Goal: Transaction & Acquisition: Purchase product/service

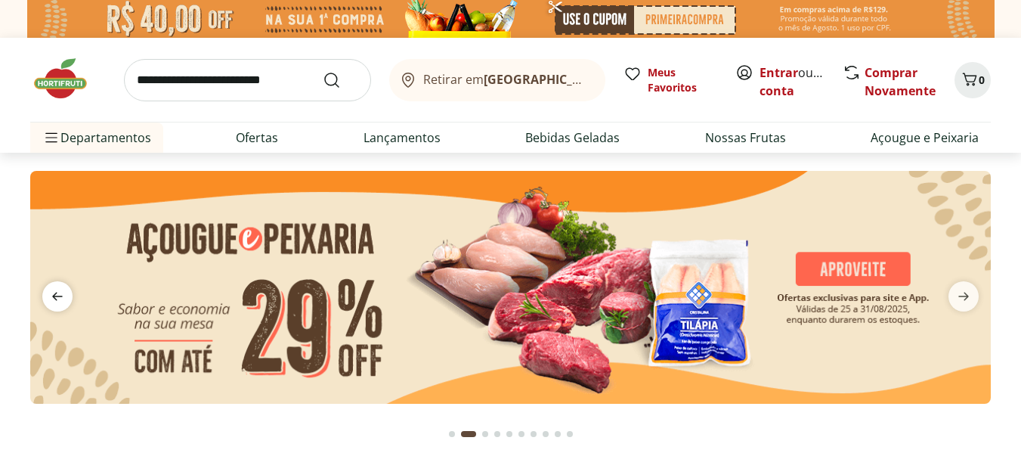
click at [53, 293] on icon "previous" at bounding box center [57, 296] width 18 height 18
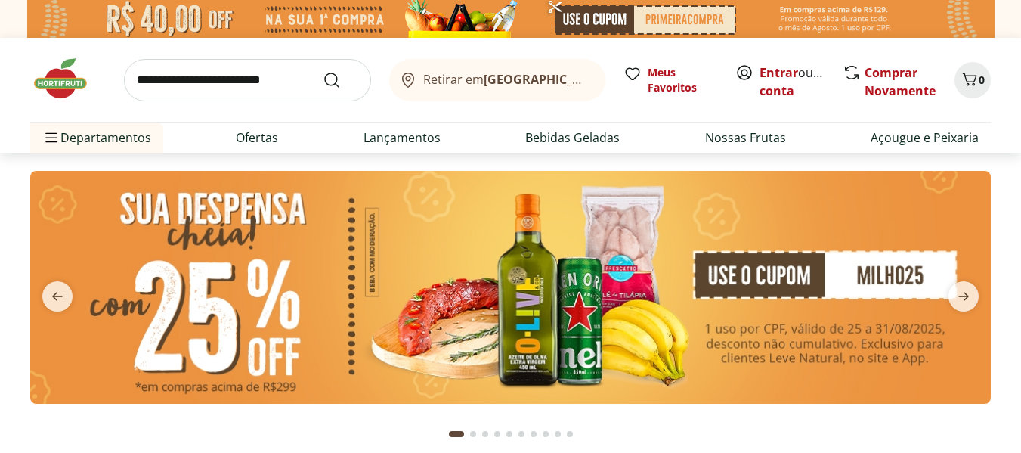
click at [784, 279] on img at bounding box center [510, 287] width 961 height 233
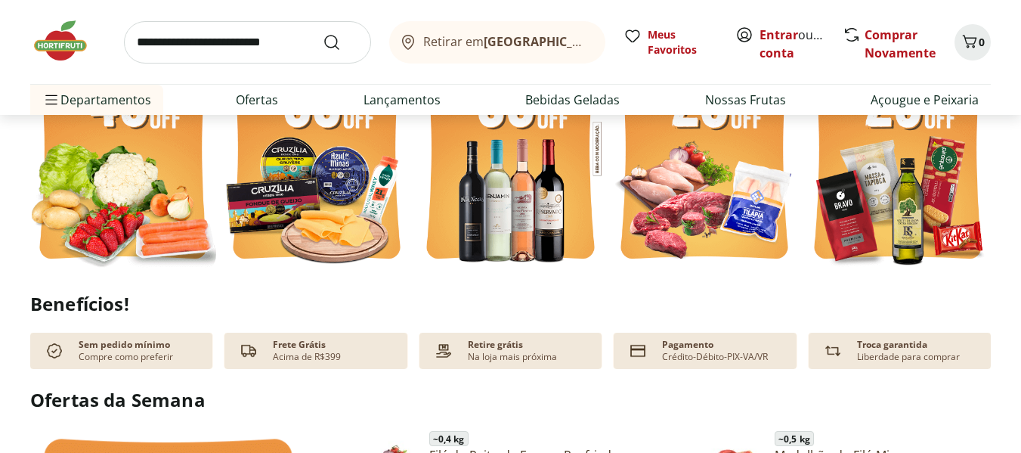
scroll to position [302, 0]
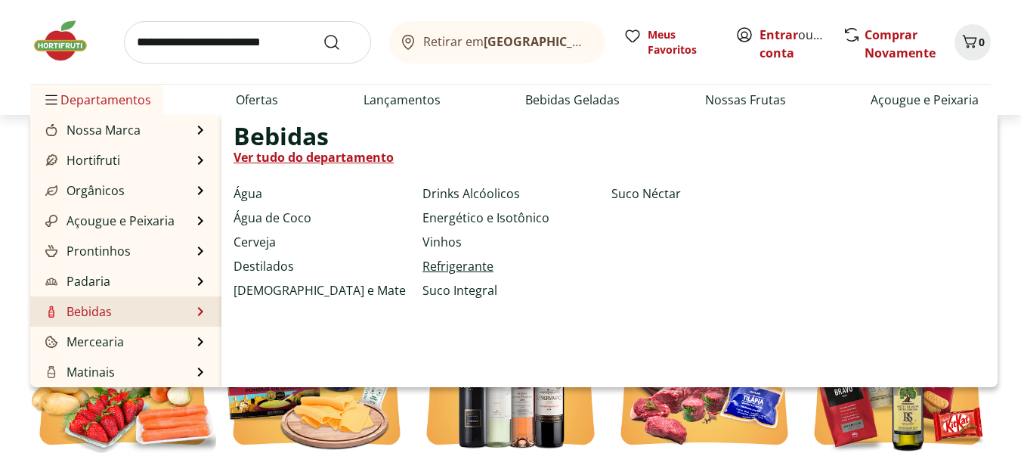
click at [470, 270] on link "Refrigerante" at bounding box center [458, 266] width 71 height 18
select select "**********"
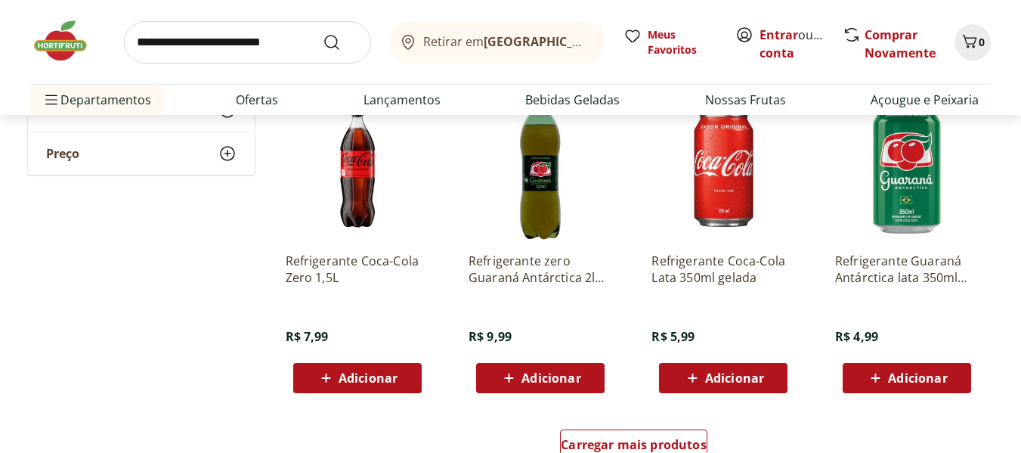
scroll to position [983, 0]
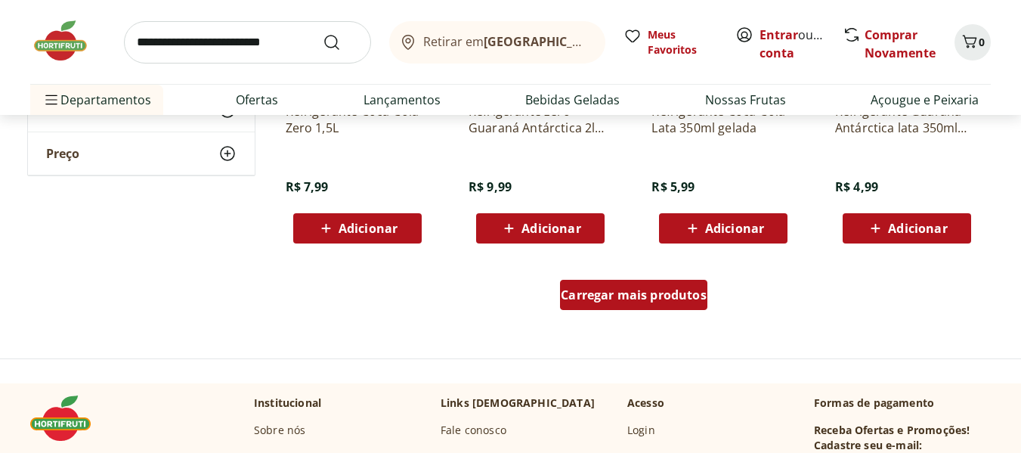
click at [624, 303] on div "Carregar mais produtos" at bounding box center [633, 295] width 147 height 30
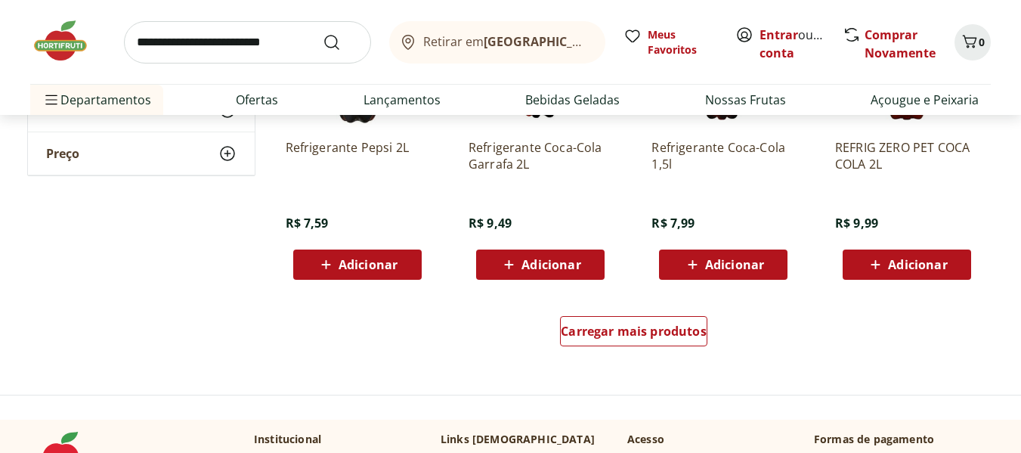
scroll to position [2041, 0]
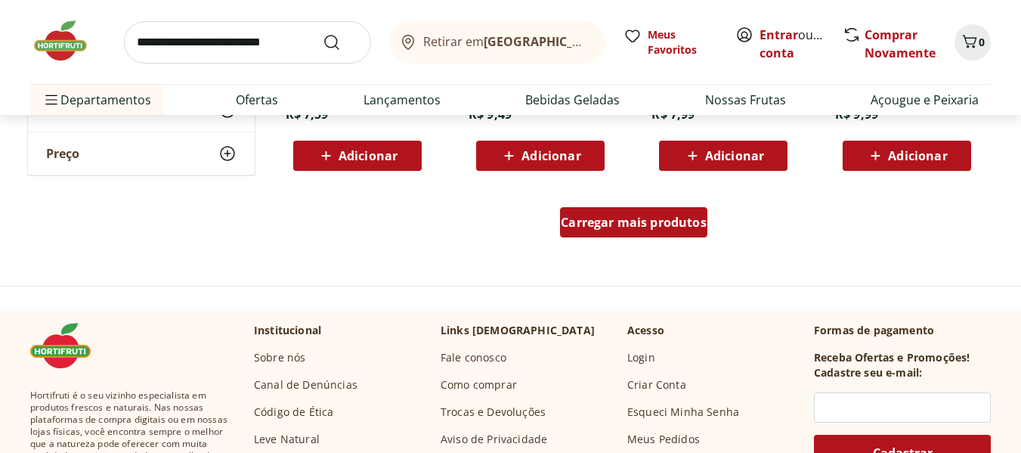
click at [619, 227] on span "Carregar mais produtos" at bounding box center [634, 222] width 146 height 12
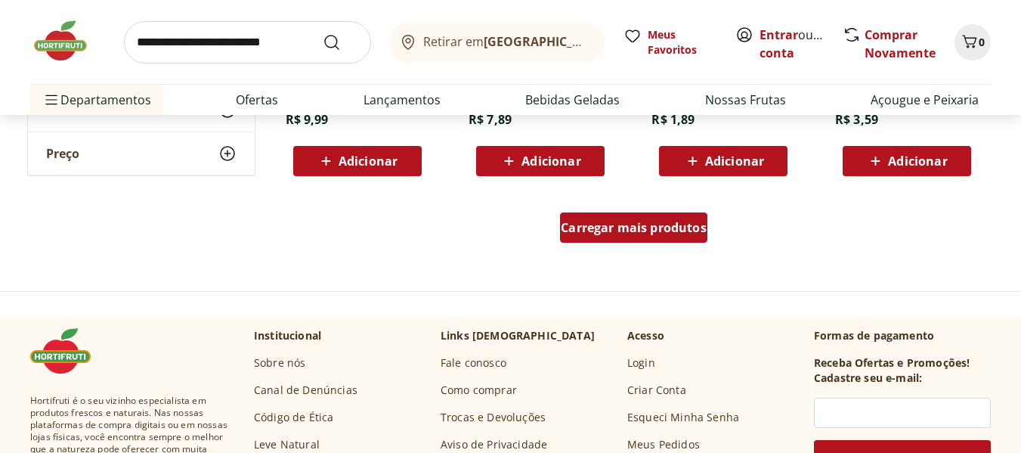
scroll to position [3024, 0]
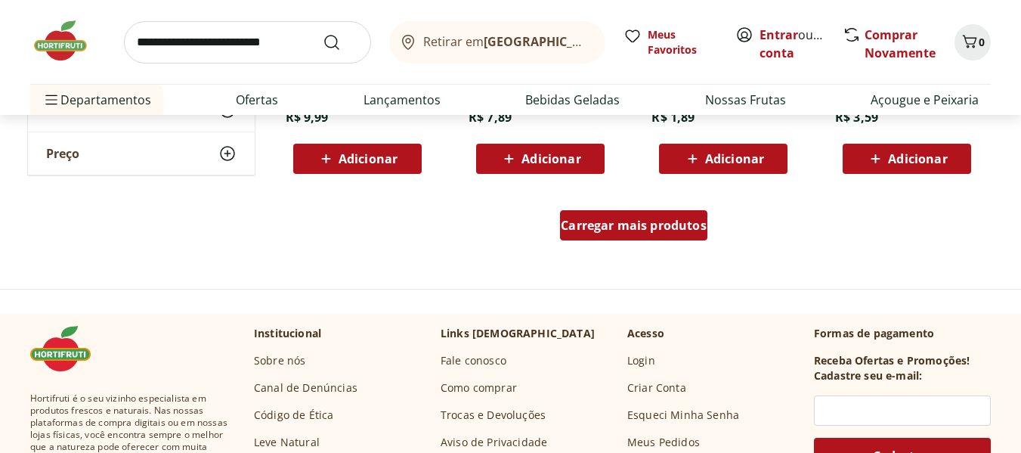
click at [575, 219] on span "Carregar mais produtos" at bounding box center [634, 225] width 146 height 12
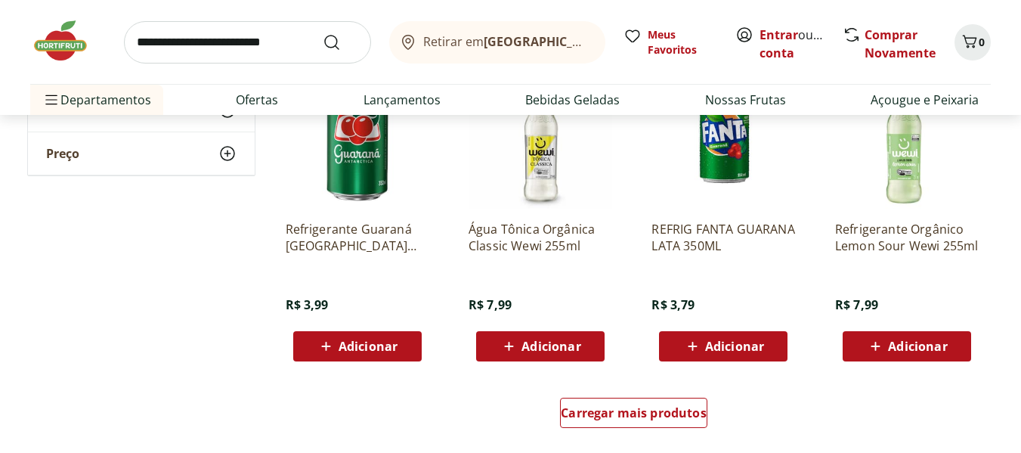
scroll to position [4006, 0]
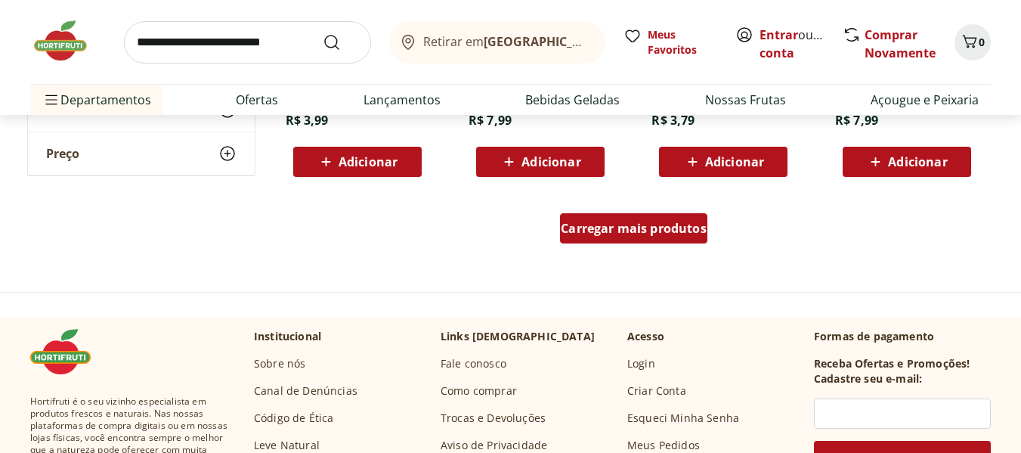
click at [646, 230] on span "Carregar mais produtos" at bounding box center [634, 228] width 146 height 12
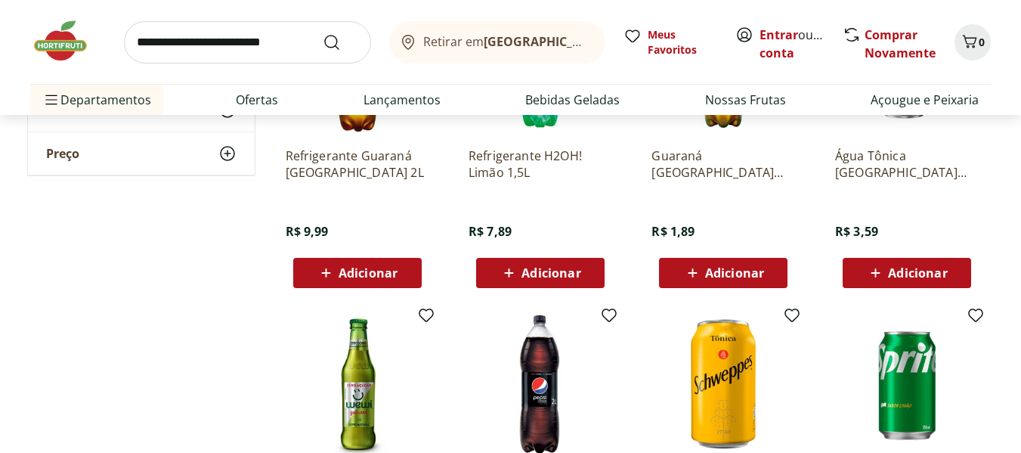
scroll to position [2873, 0]
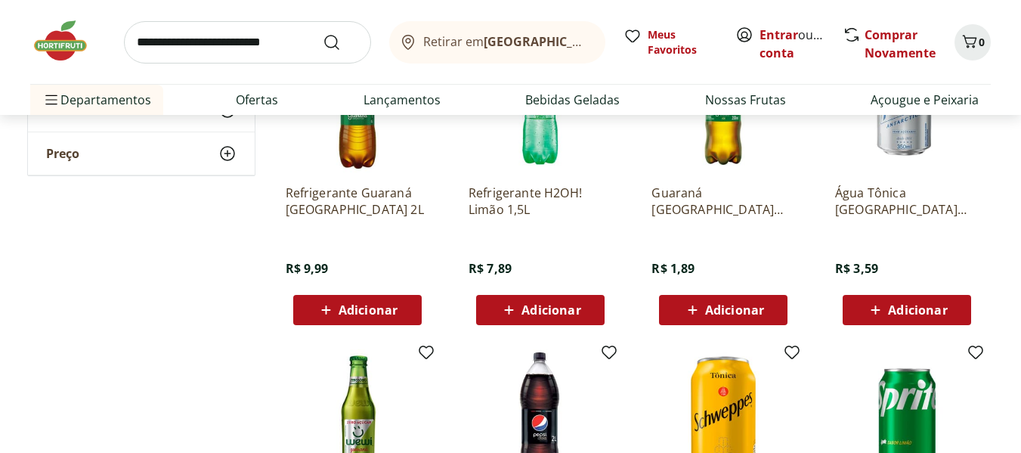
click at [708, 316] on span "Adicionar" at bounding box center [734, 310] width 59 height 12
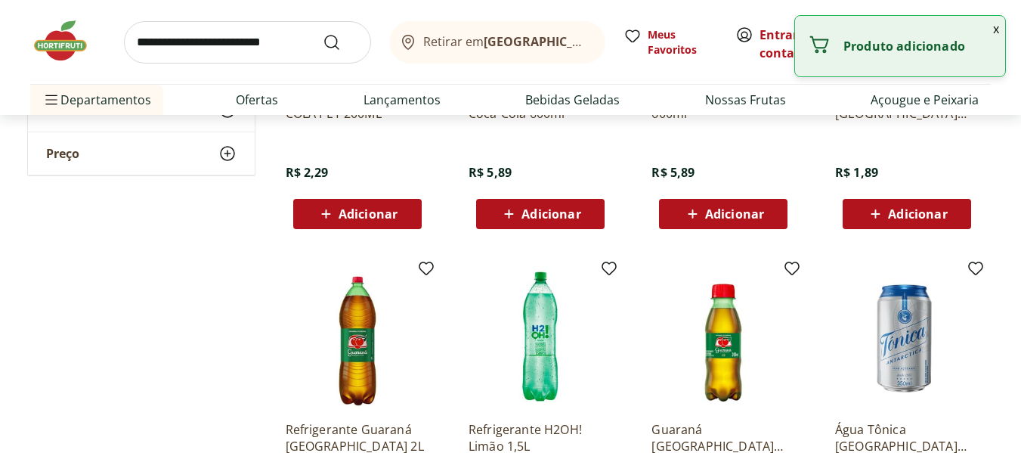
scroll to position [2570, 0]
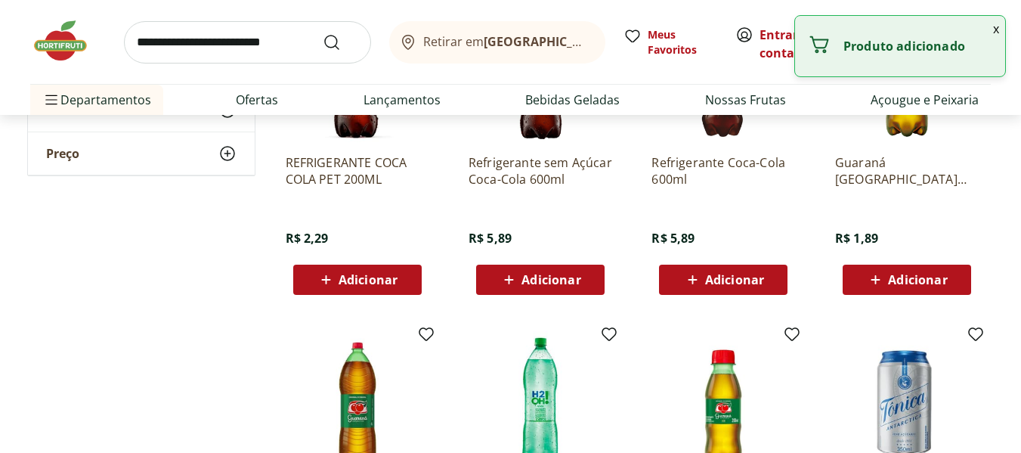
click at [891, 286] on span "Adicionar" at bounding box center [917, 280] width 59 height 12
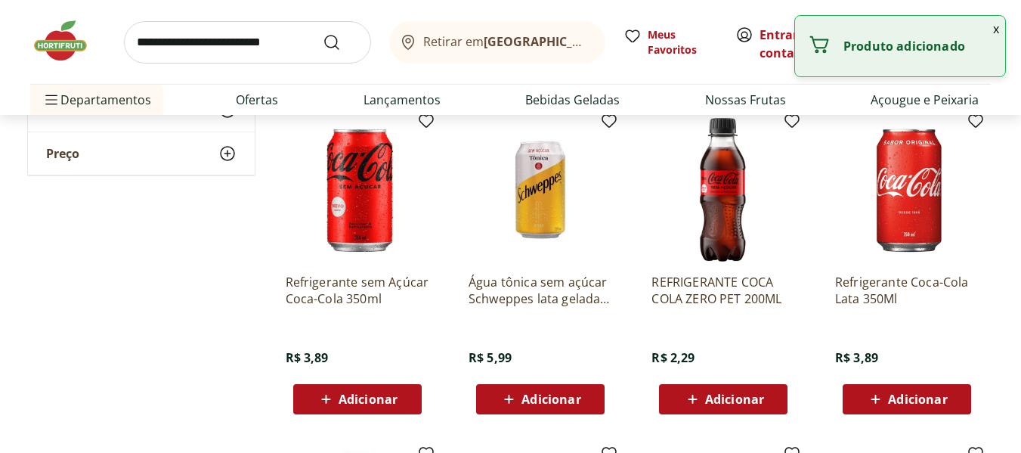
scroll to position [2192, 0]
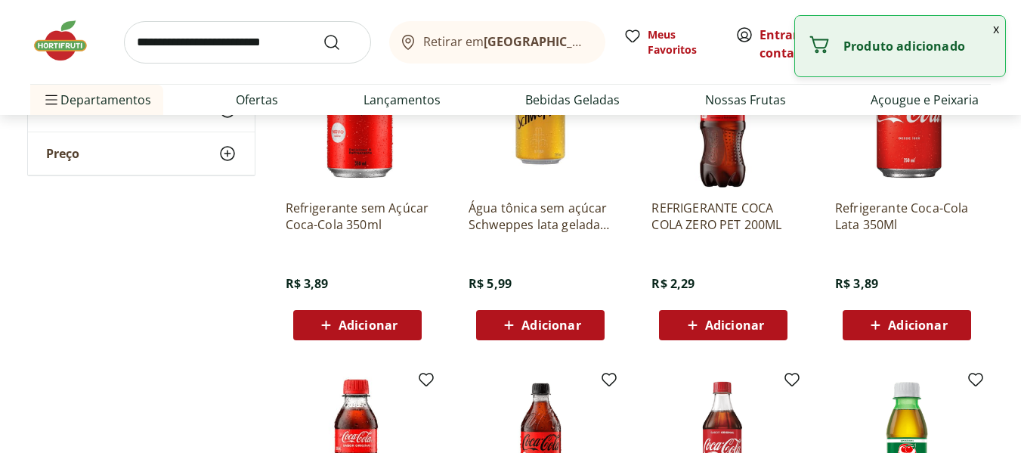
click at [714, 331] on span "Adicionar" at bounding box center [734, 325] width 59 height 12
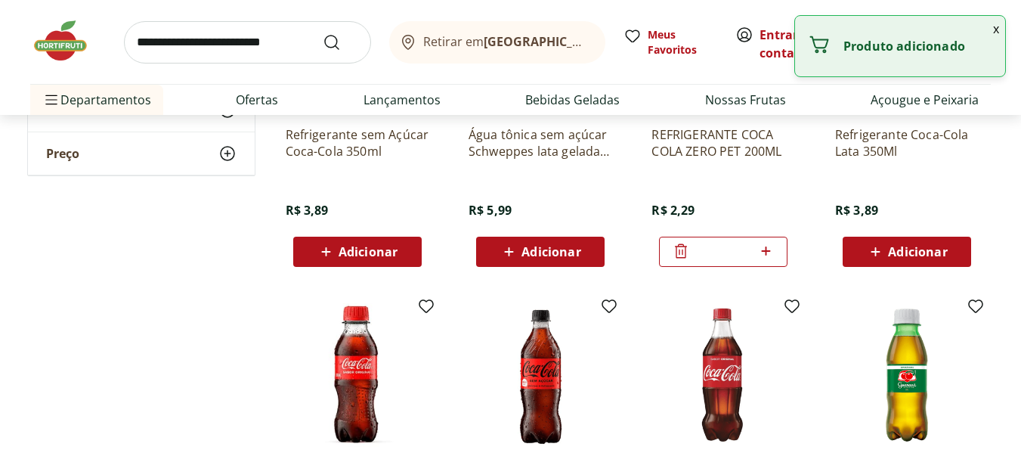
scroll to position [2419, 0]
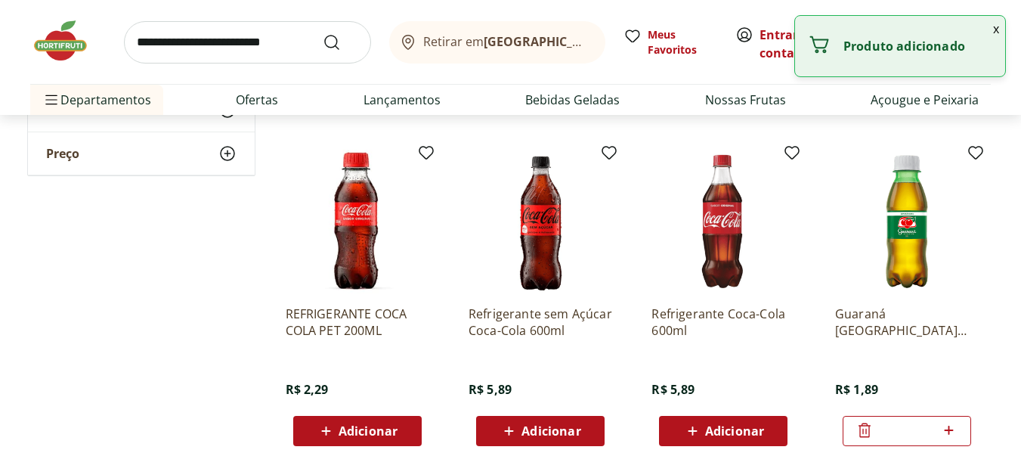
click at [342, 425] on span "Adicionar" at bounding box center [368, 431] width 59 height 12
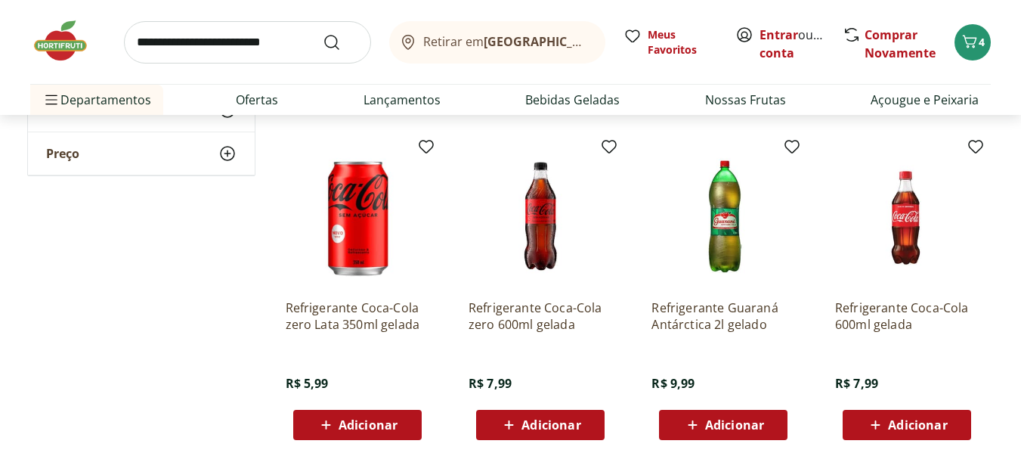
scroll to position [76, 0]
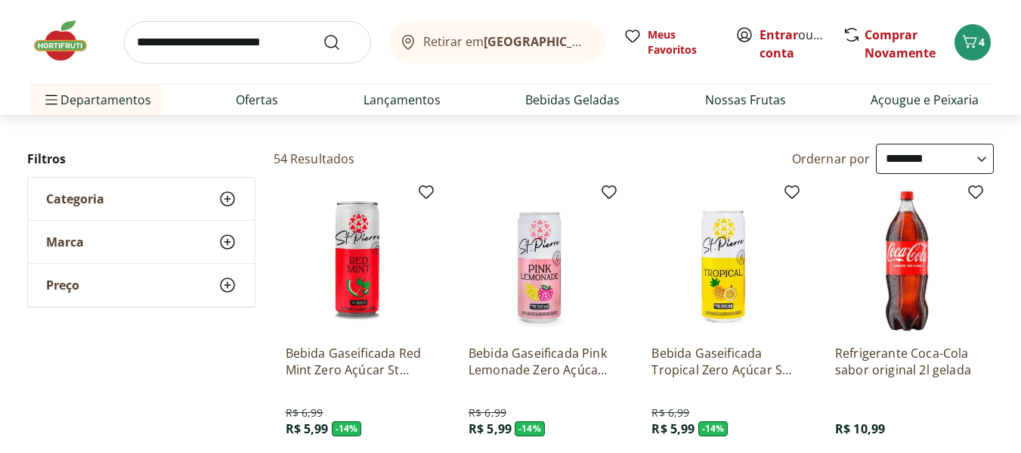
click at [60, 57] on img at bounding box center [68, 40] width 76 height 45
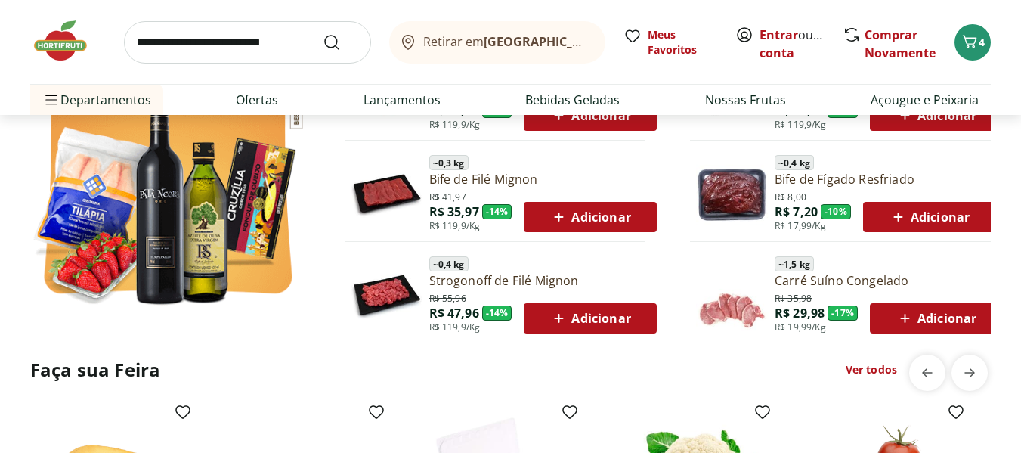
scroll to position [605, 0]
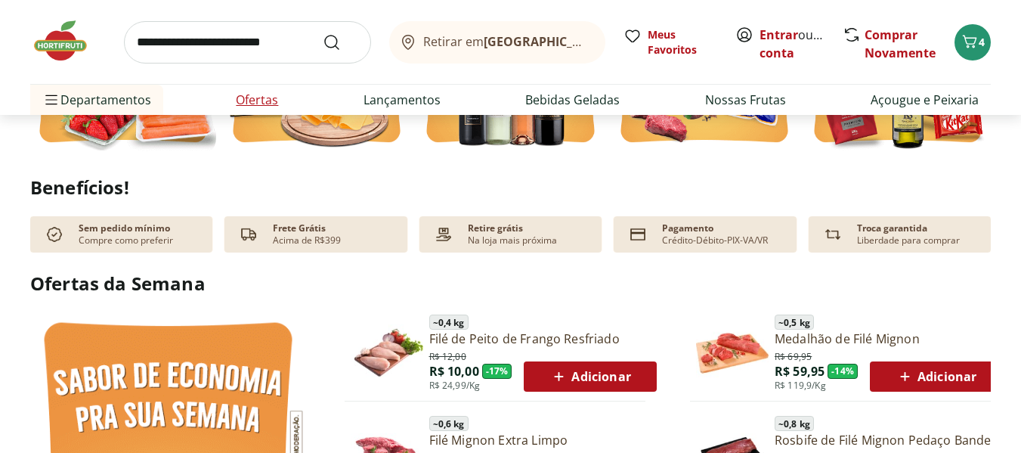
click at [247, 96] on link "Ofertas" at bounding box center [257, 100] width 42 height 18
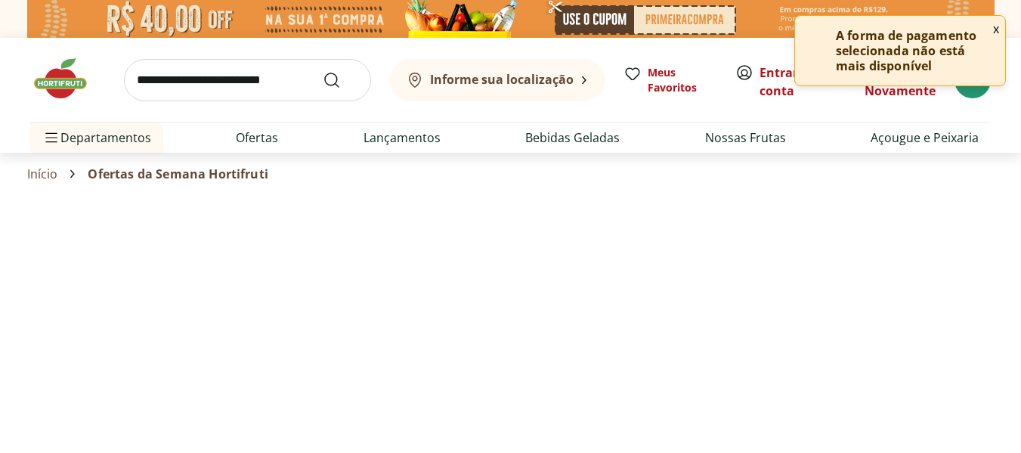
select select "**********"
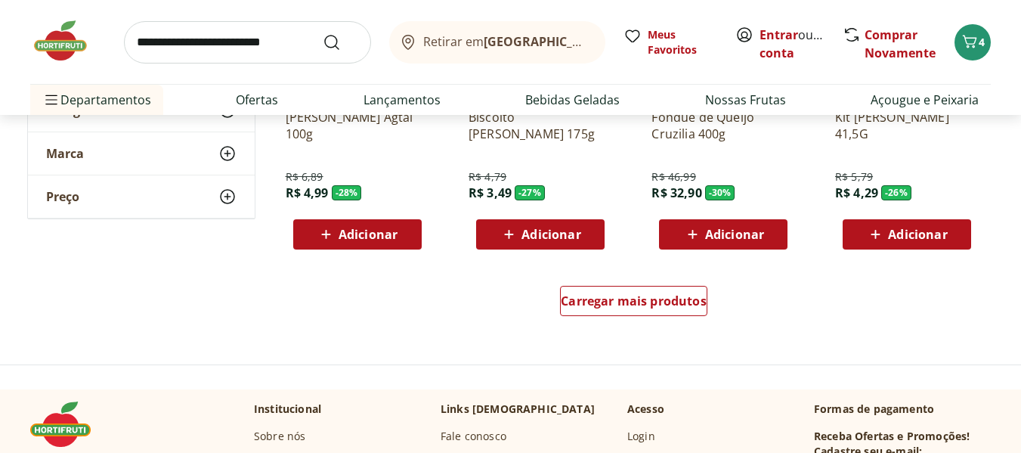
scroll to position [983, 0]
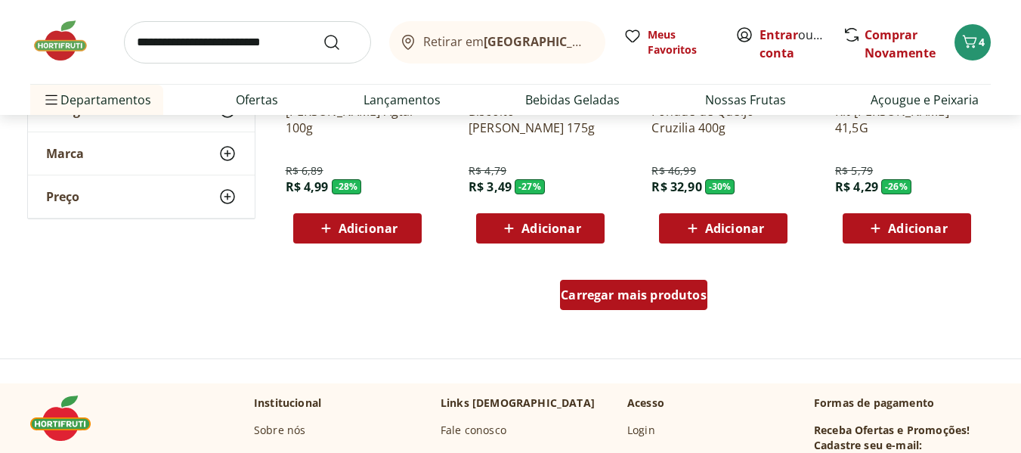
click at [613, 296] on span "Carregar mais produtos" at bounding box center [634, 295] width 146 height 12
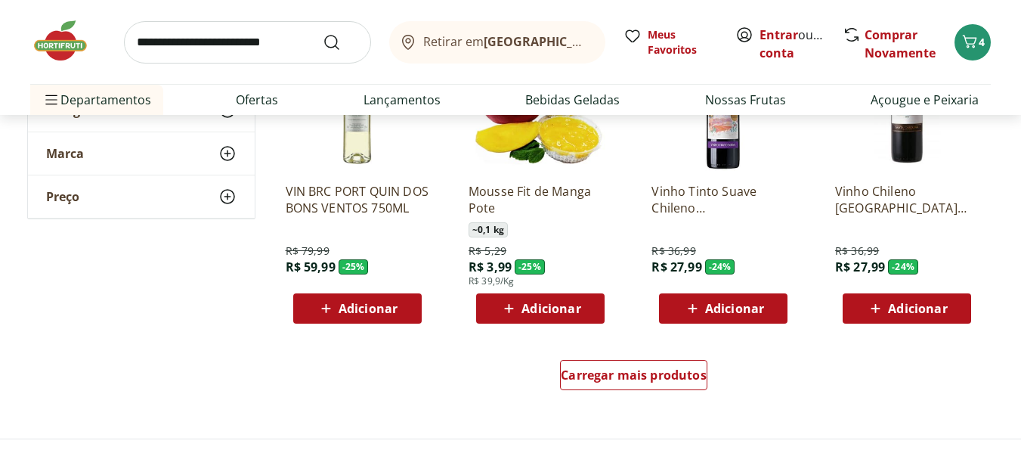
scroll to position [1890, 0]
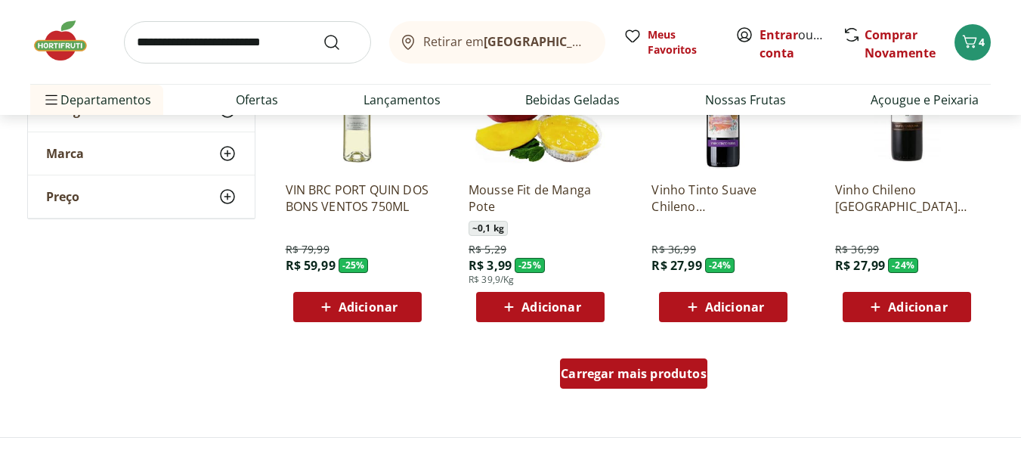
click at [606, 371] on span "Carregar mais produtos" at bounding box center [634, 373] width 146 height 12
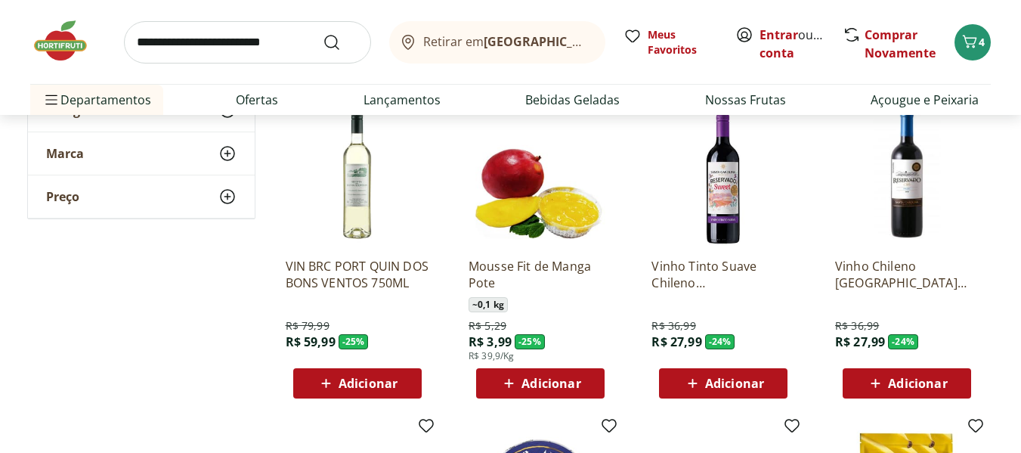
scroll to position [1814, 0]
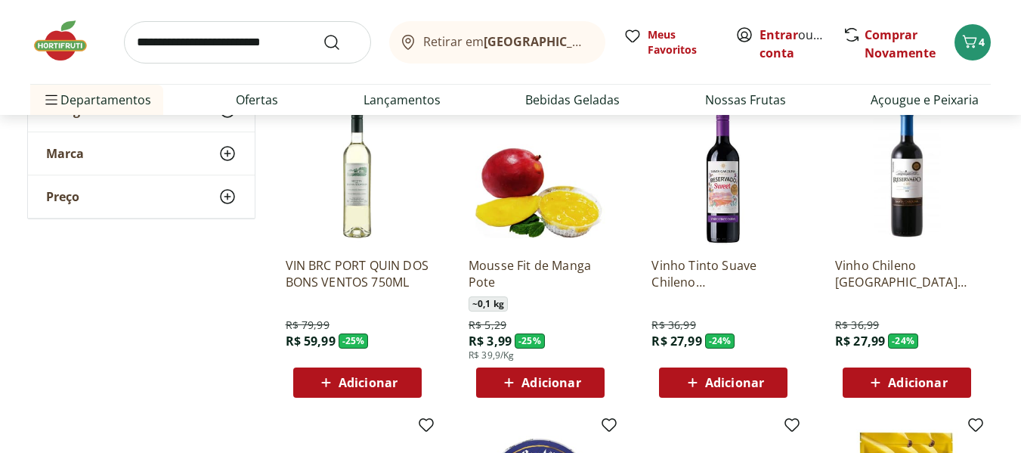
click at [531, 387] on span "Adicionar" at bounding box center [551, 382] width 59 height 12
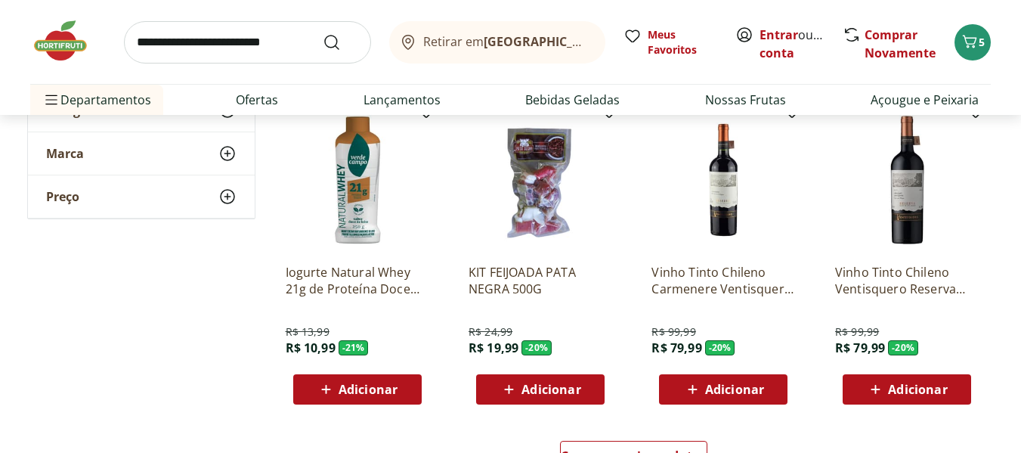
scroll to position [2797, 0]
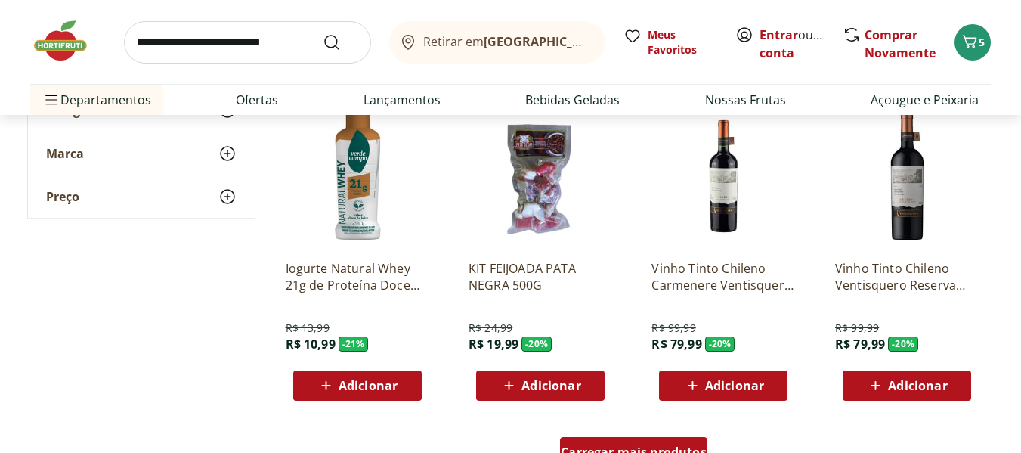
click at [586, 441] on div "Carregar mais produtos" at bounding box center [633, 452] width 147 height 30
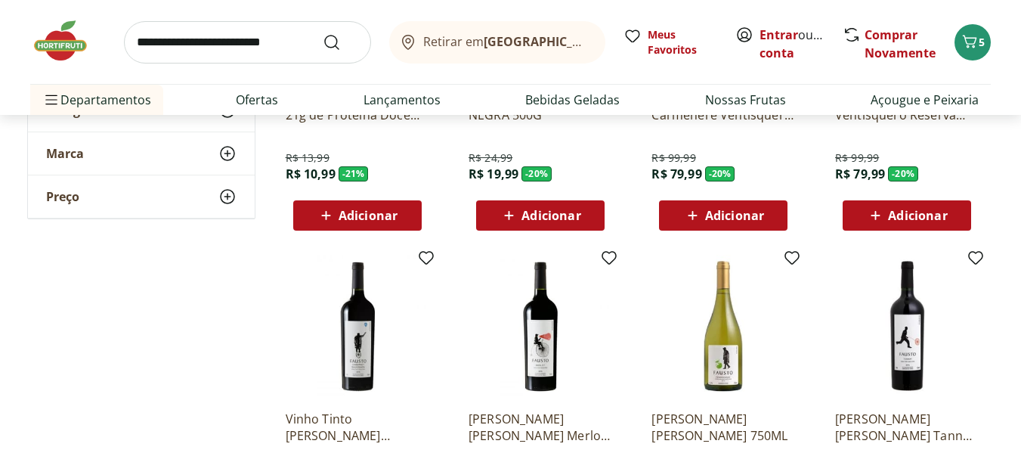
scroll to position [3024, 0]
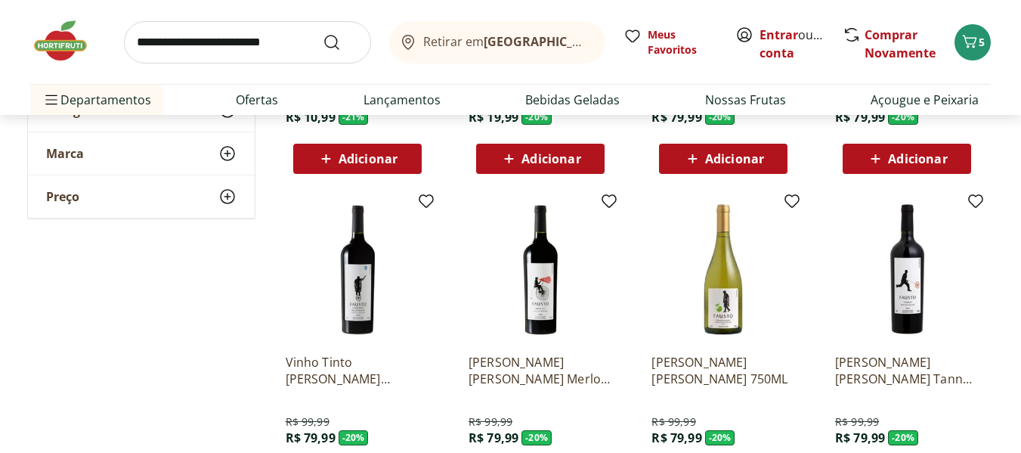
click at [555, 160] on span "Adicionar" at bounding box center [551, 159] width 59 height 12
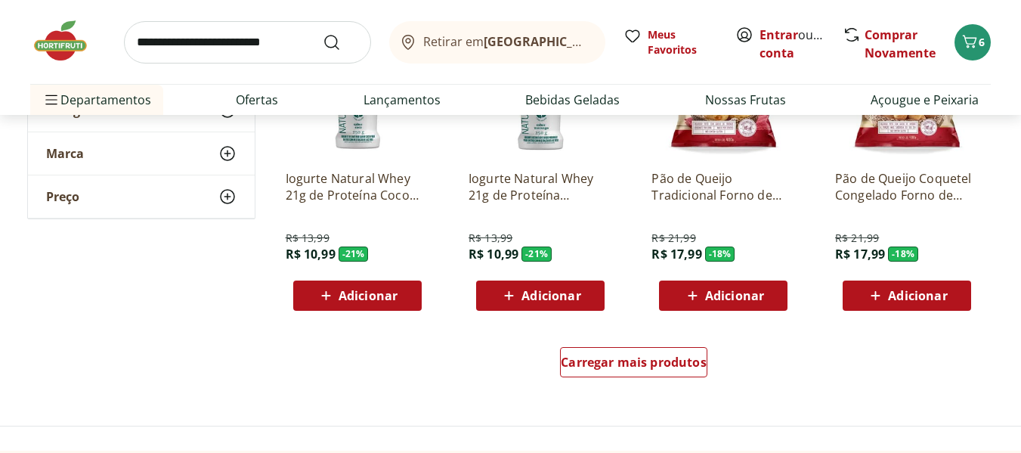
scroll to position [3931, 0]
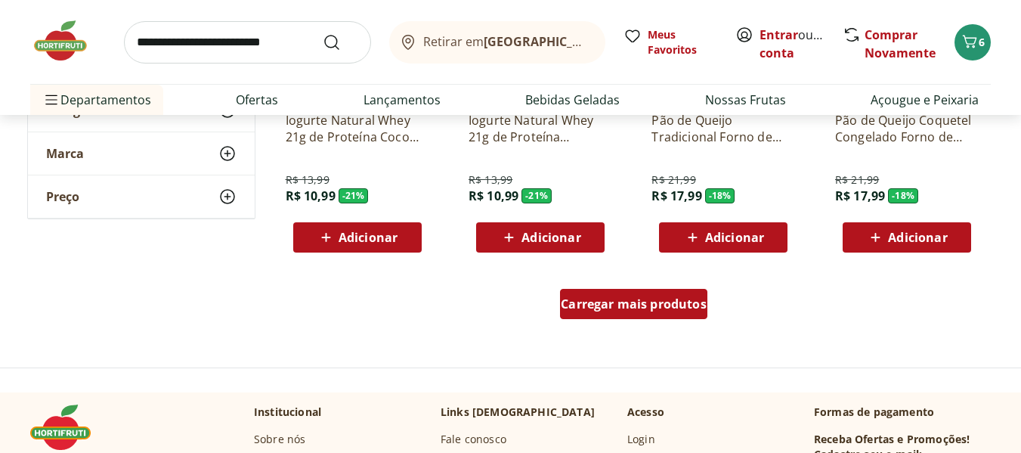
click at [616, 308] on span "Carregar mais produtos" at bounding box center [634, 304] width 146 height 12
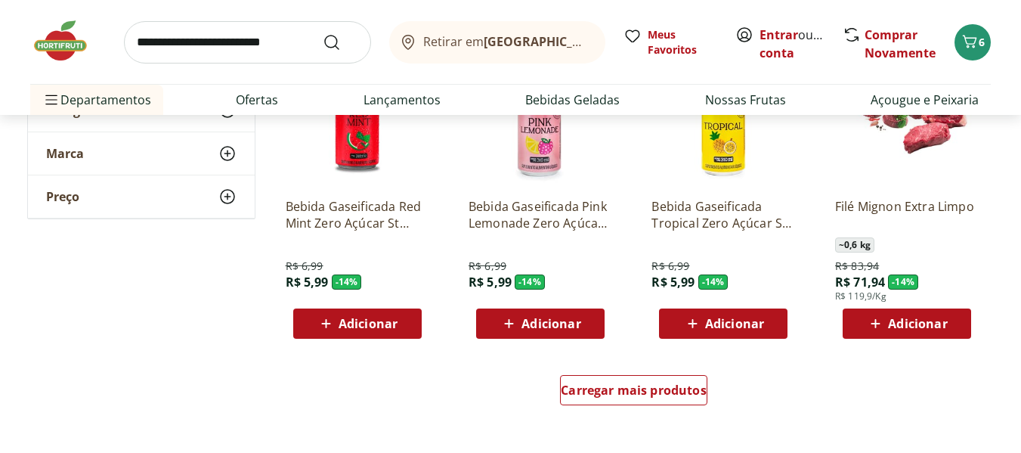
scroll to position [4914, 0]
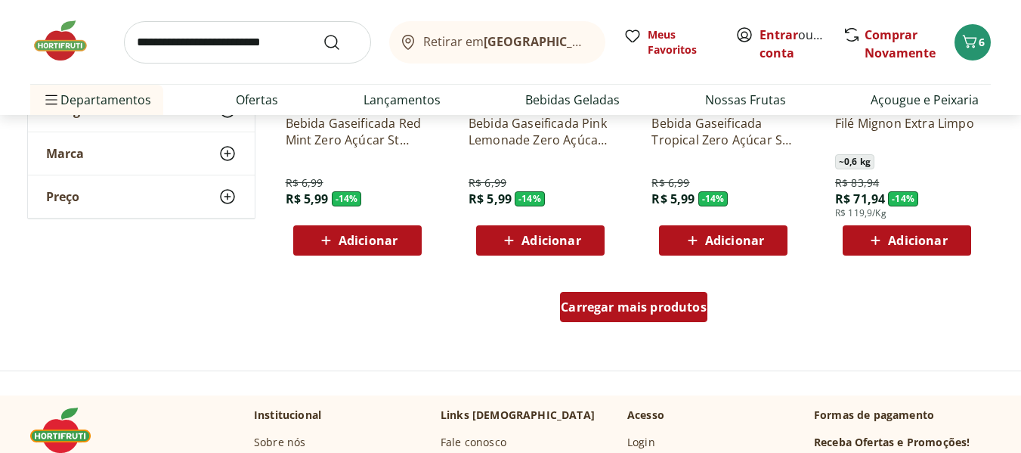
click at [637, 305] on span "Carregar mais produtos" at bounding box center [634, 307] width 146 height 12
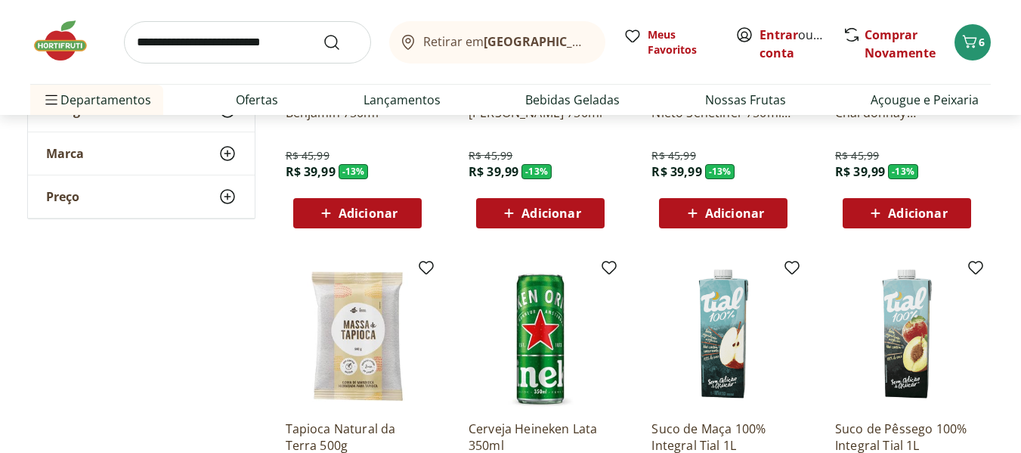
scroll to position [5821, 0]
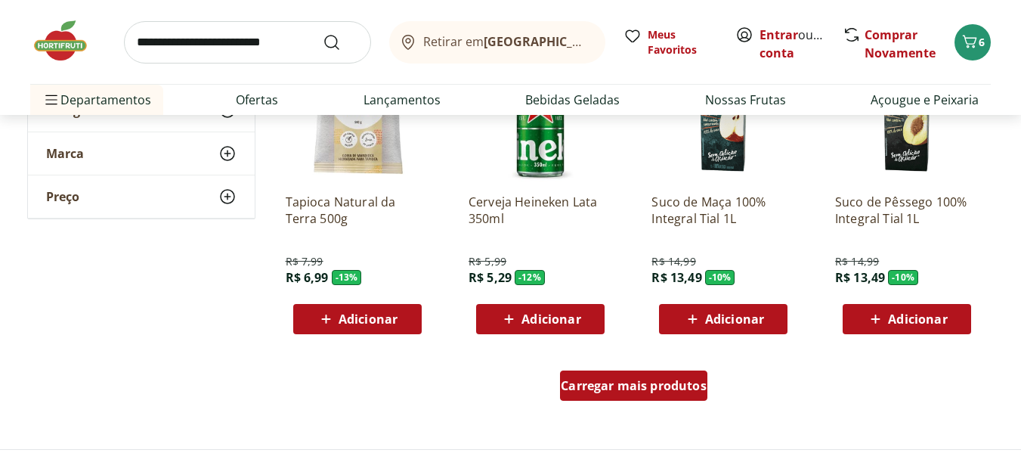
click at [596, 386] on span "Carregar mais produtos" at bounding box center [634, 385] width 146 height 12
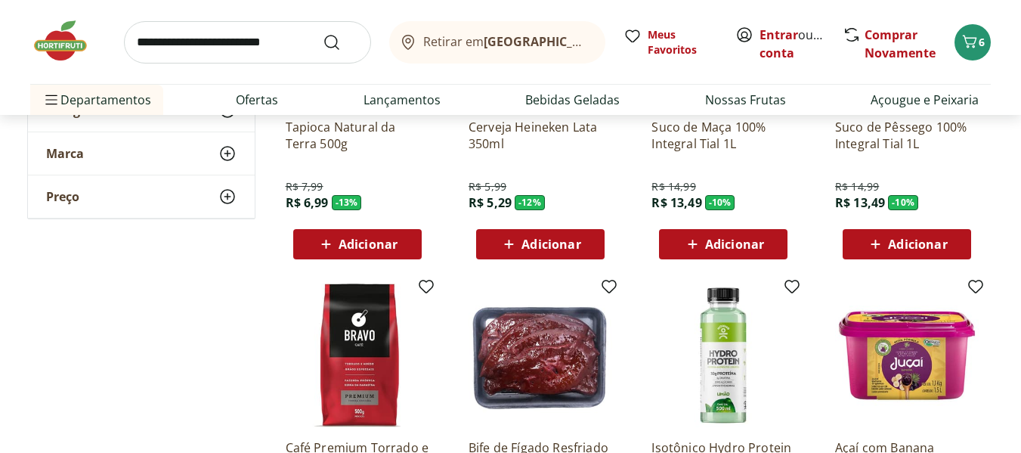
scroll to position [5896, 0]
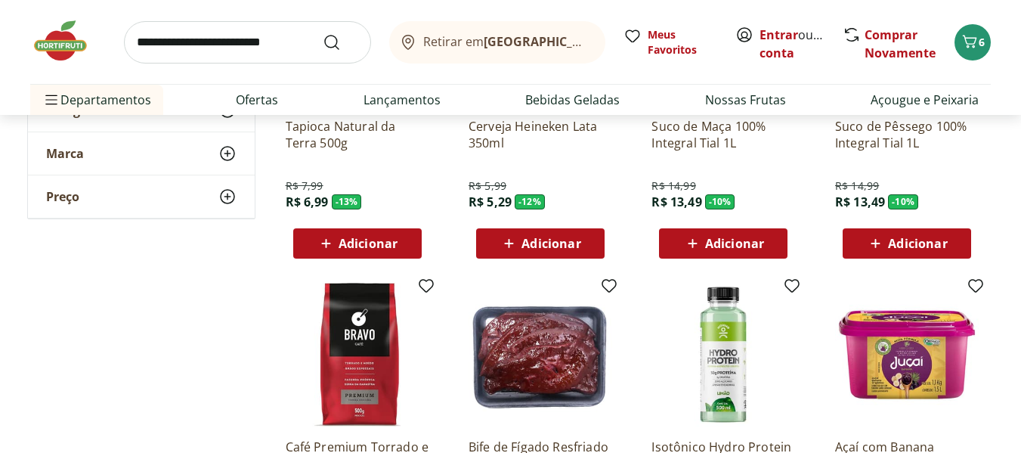
click at [899, 244] on span "Adicionar" at bounding box center [917, 243] width 59 height 12
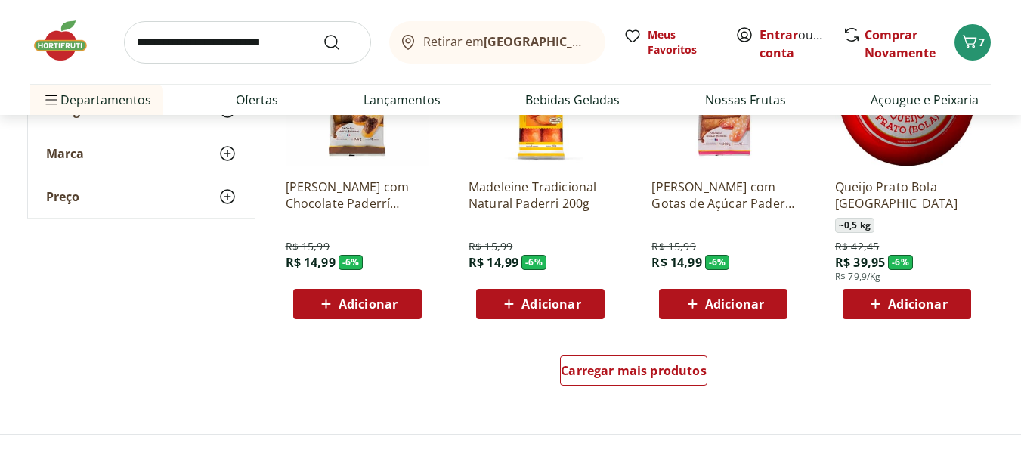
scroll to position [6955, 0]
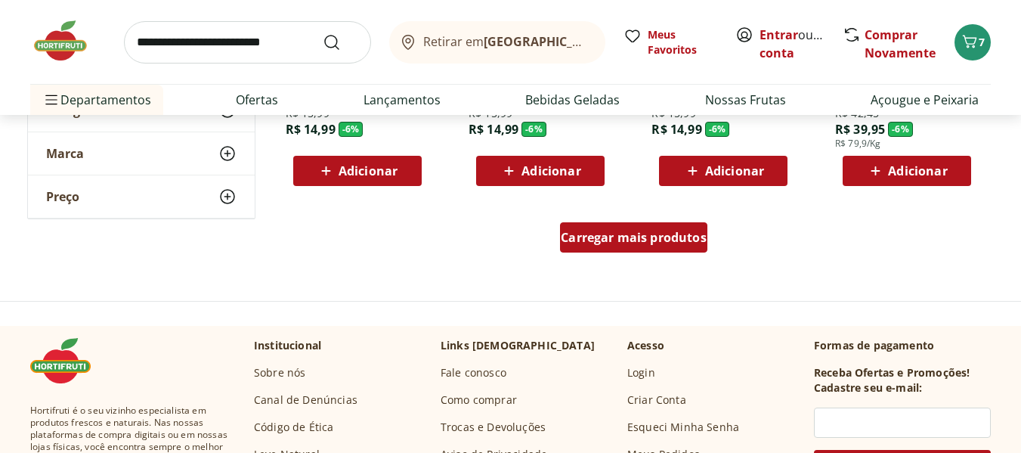
click at [595, 234] on span "Carregar mais produtos" at bounding box center [634, 237] width 146 height 12
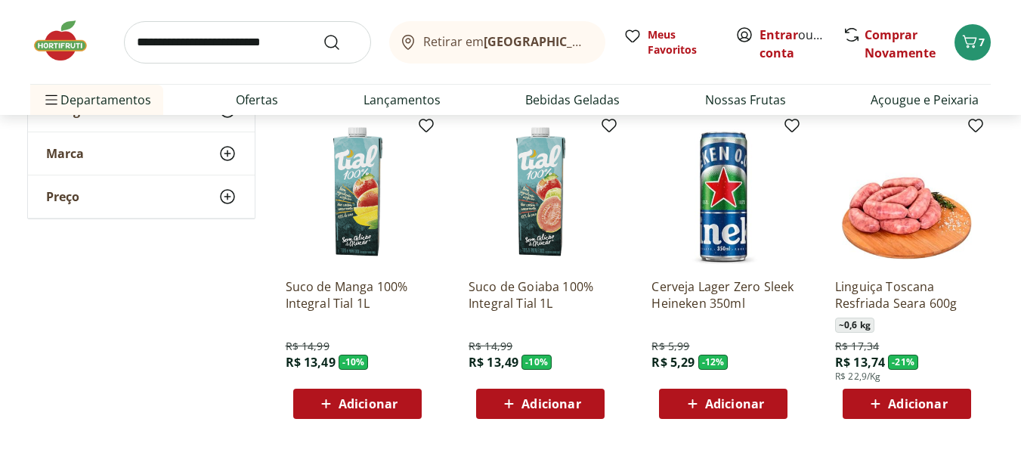
scroll to position [7711, 0]
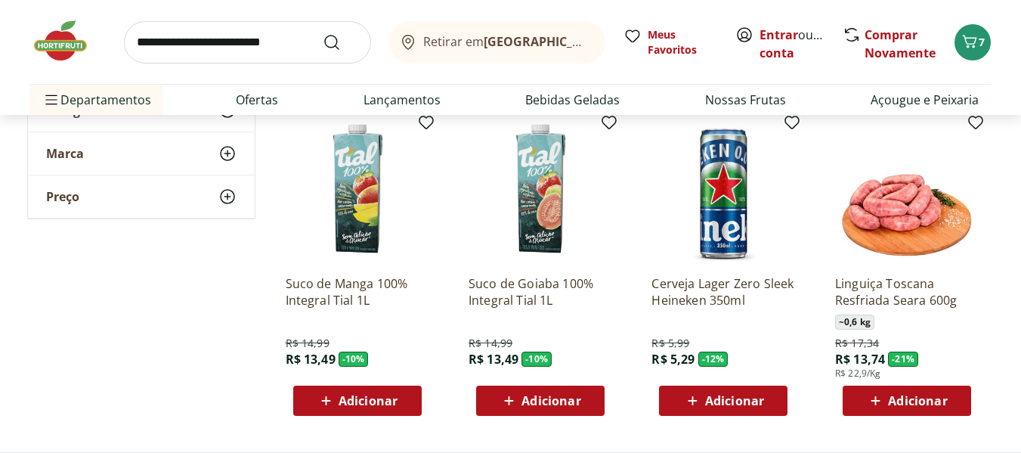
click at [364, 406] on span "Adicionar" at bounding box center [368, 401] width 59 height 12
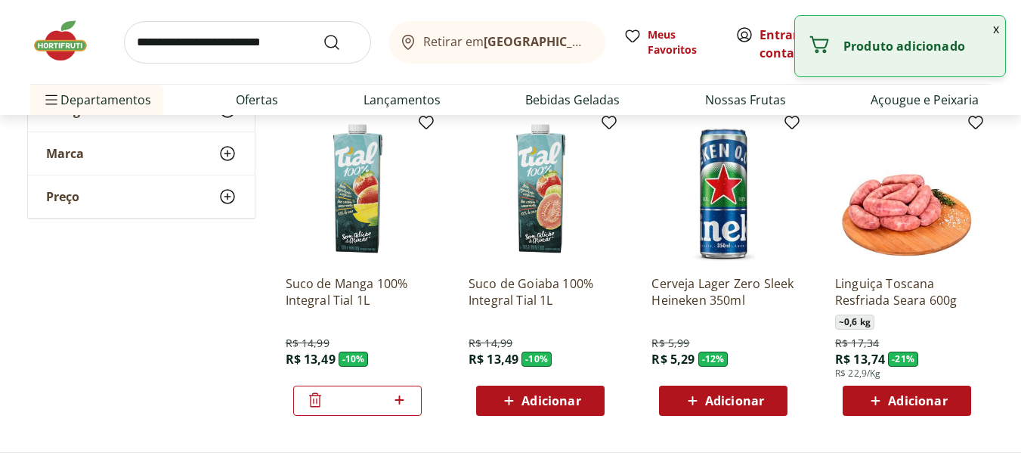
click at [524, 401] on span "Adicionar" at bounding box center [551, 401] width 59 height 12
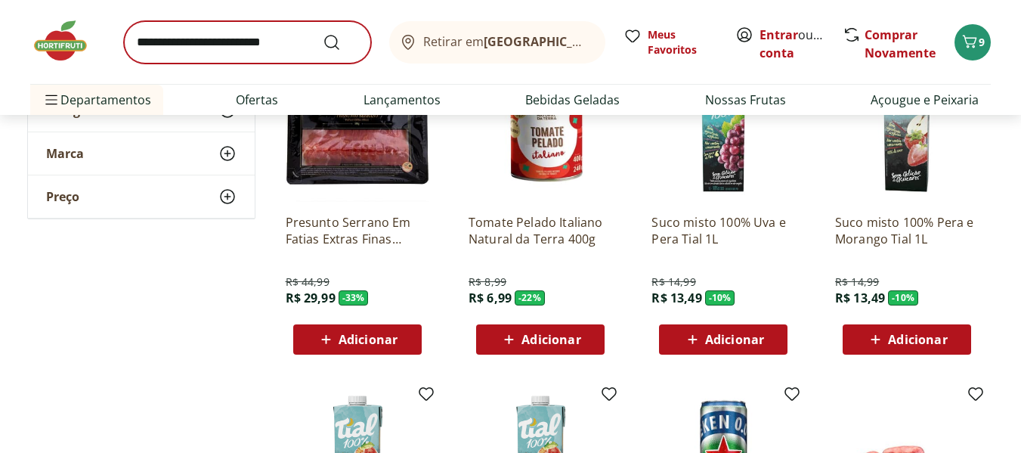
scroll to position [7408, 0]
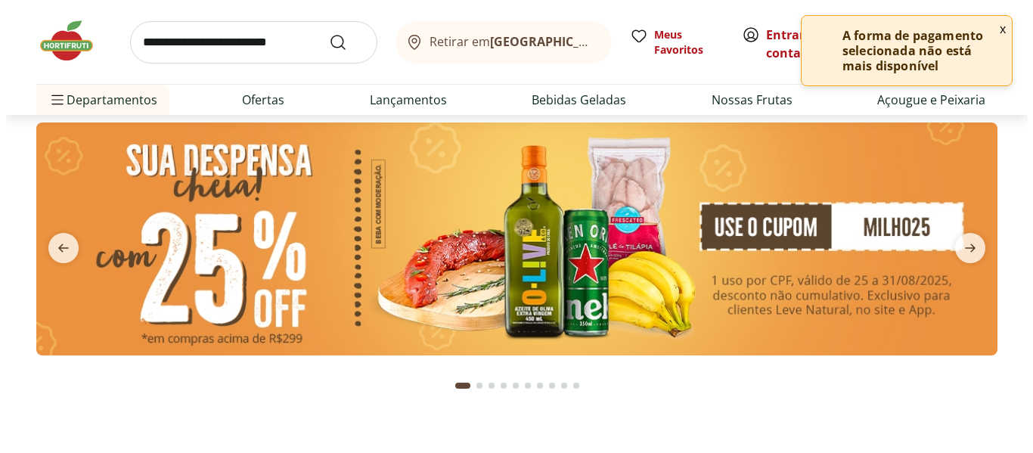
scroll to position [76, 0]
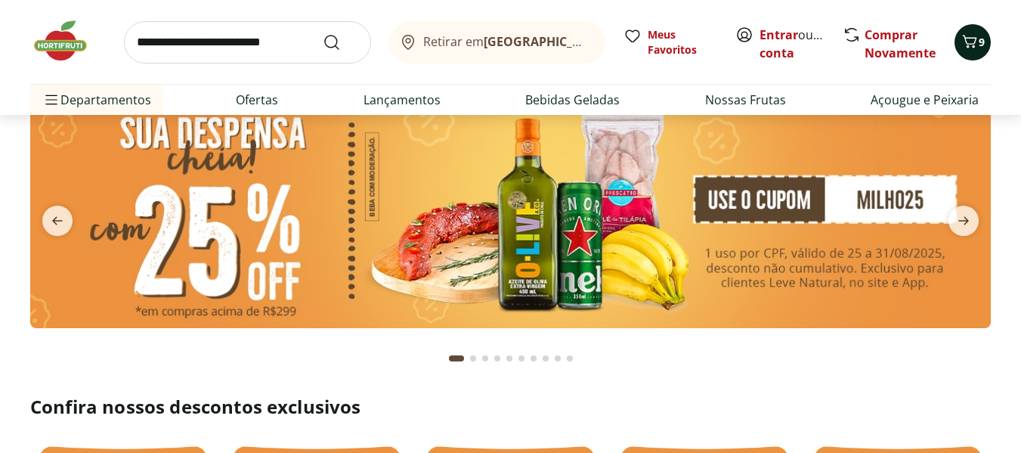
click at [975, 46] on icon "Carrinho" at bounding box center [970, 41] width 14 height 13
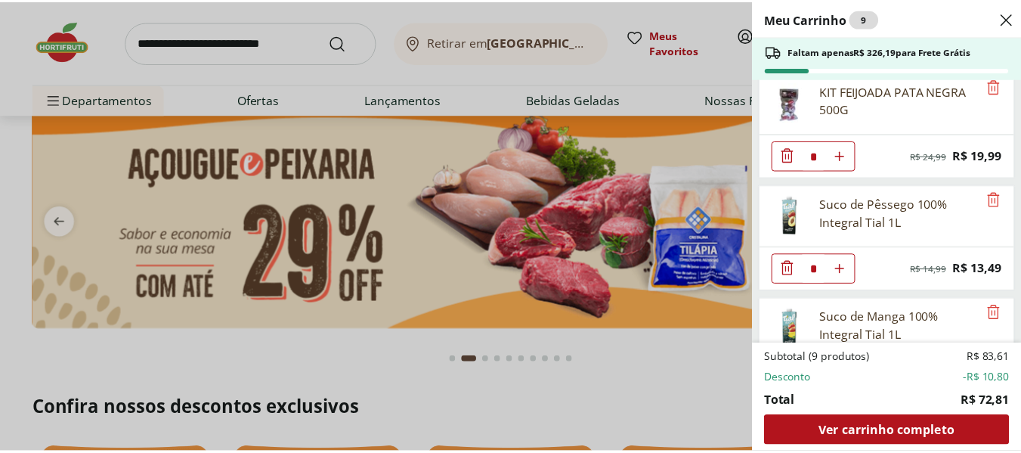
scroll to position [605, 0]
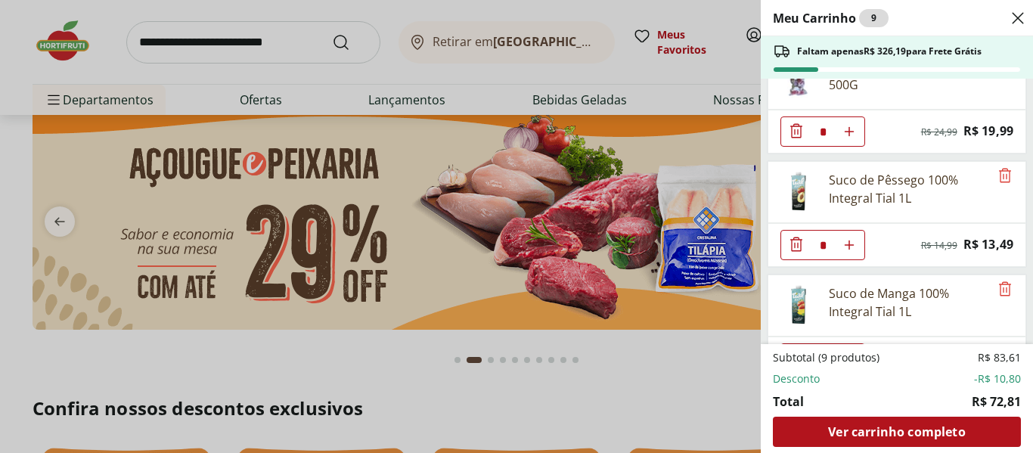
click at [707, 384] on div "Meu Carrinho 9 Faltam apenas R$ 326,19 para Frete Grátis Guaraná Antarctica 200…" at bounding box center [516, 226] width 1033 height 453
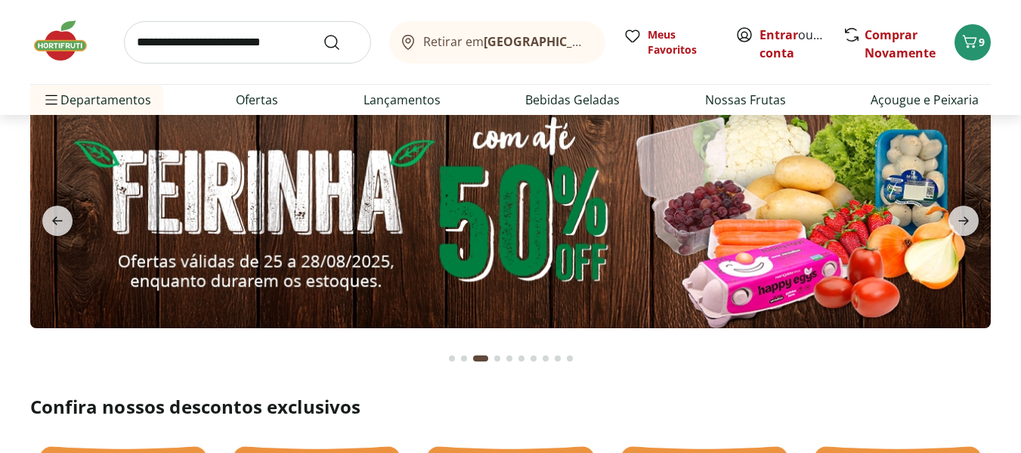
click at [713, 248] on img at bounding box center [510, 211] width 961 height 233
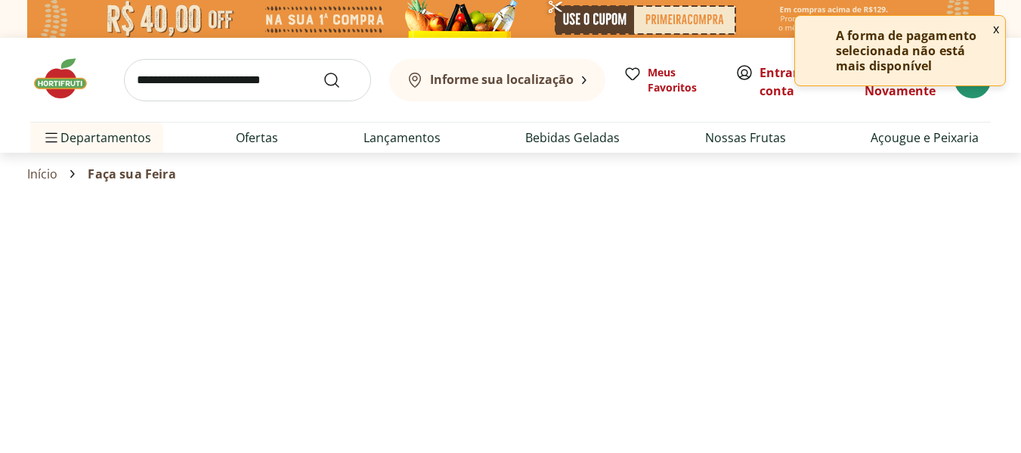
select select "**********"
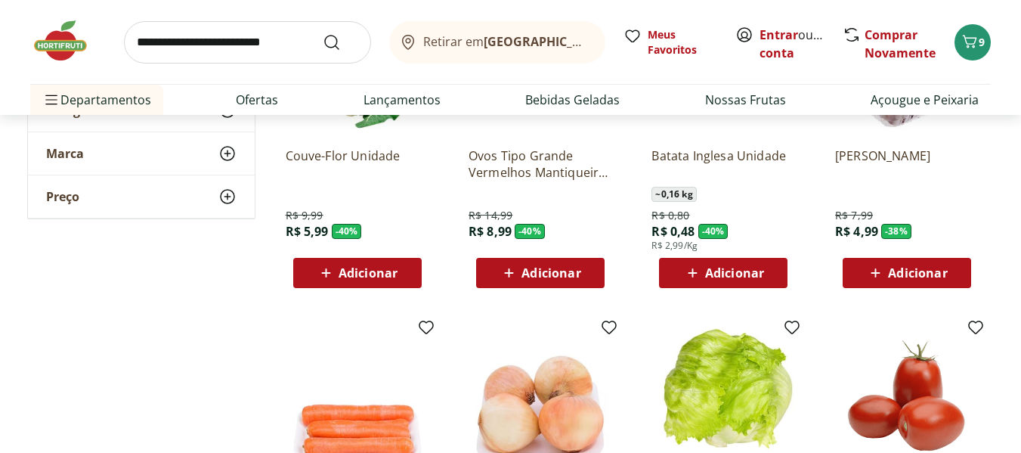
scroll to position [227, 0]
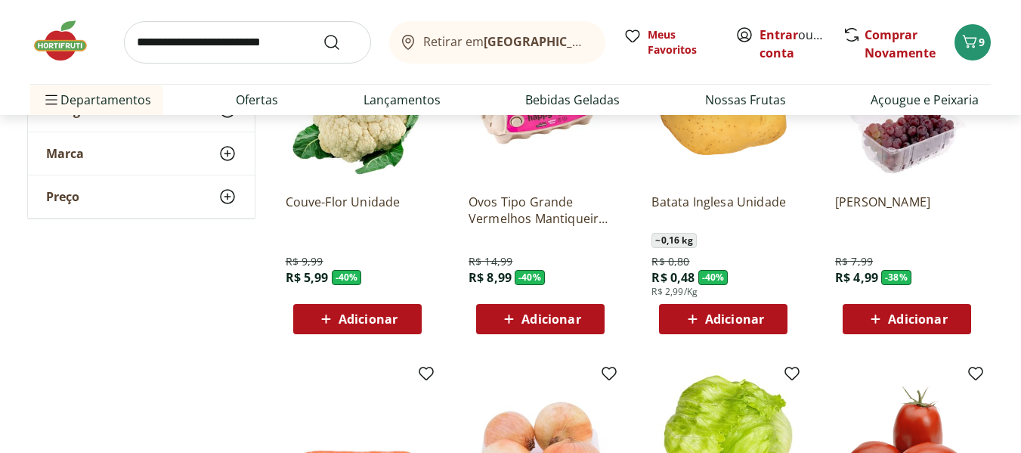
click at [365, 325] on span "Adicionar" at bounding box center [368, 319] width 59 height 12
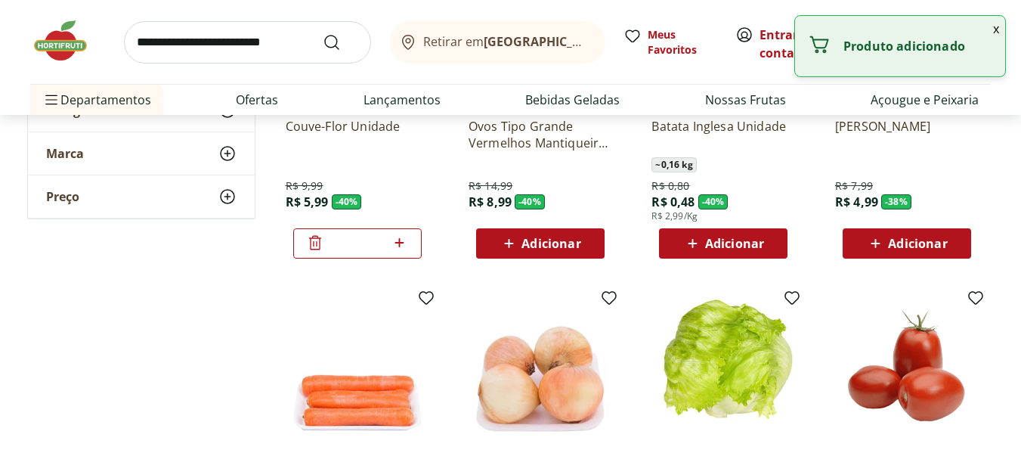
click at [744, 234] on span "Adicionar" at bounding box center [723, 243] width 81 height 18
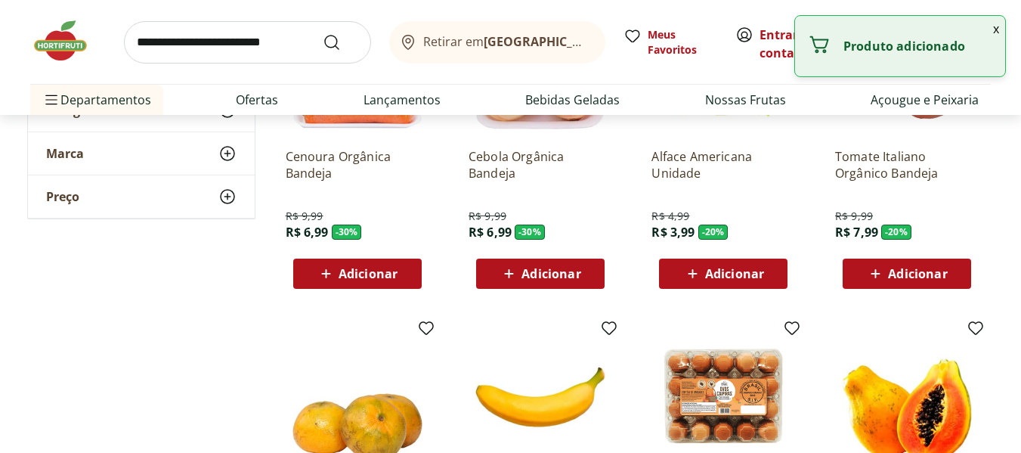
click at [723, 269] on span "Adicionar" at bounding box center [734, 274] width 59 height 12
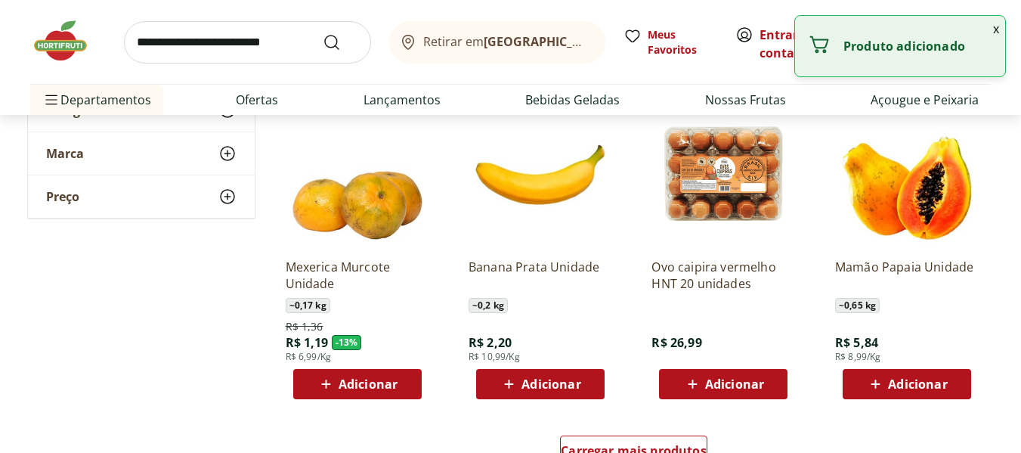
scroll to position [907, 0]
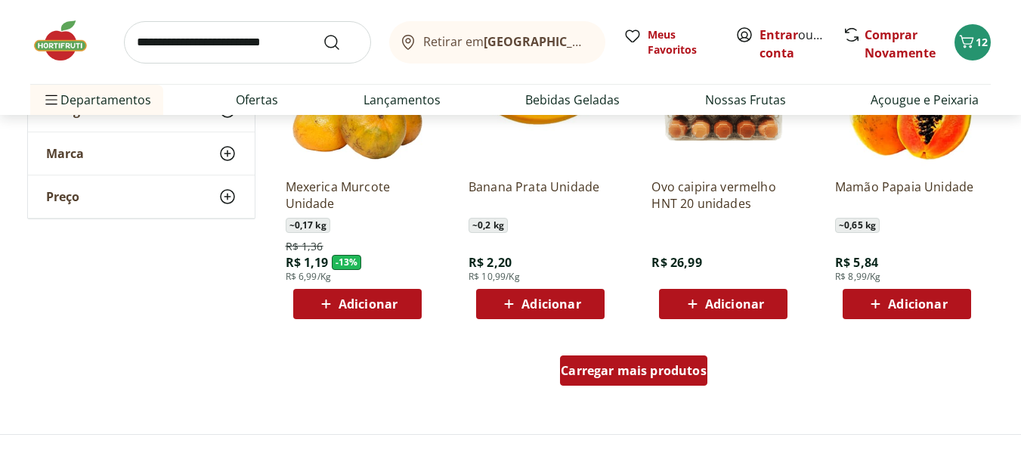
click at [625, 374] on span "Carregar mais produtos" at bounding box center [634, 370] width 146 height 12
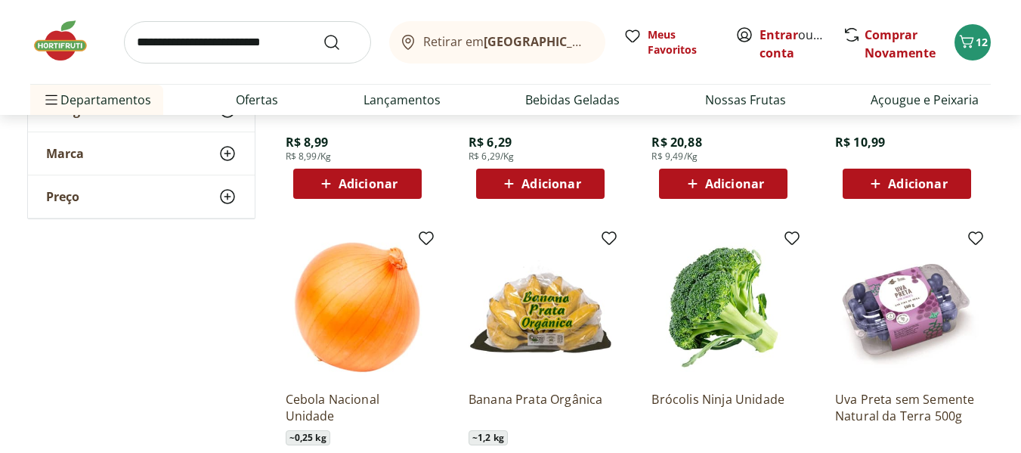
scroll to position [1512, 0]
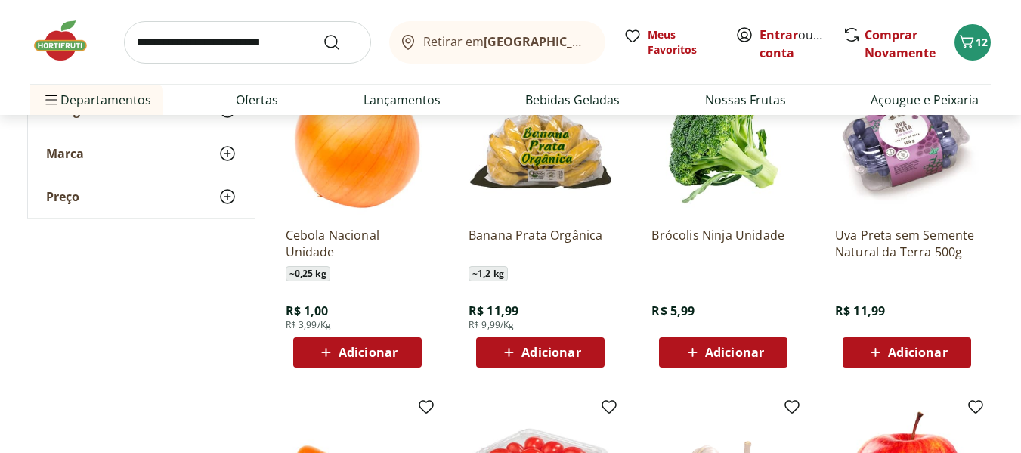
click at [910, 358] on span "Adicionar" at bounding box center [917, 352] width 59 height 12
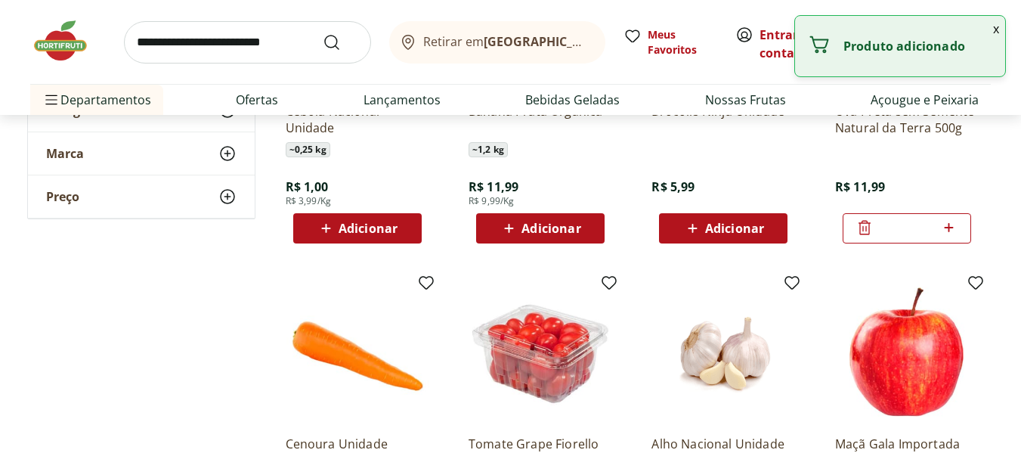
scroll to position [1663, 0]
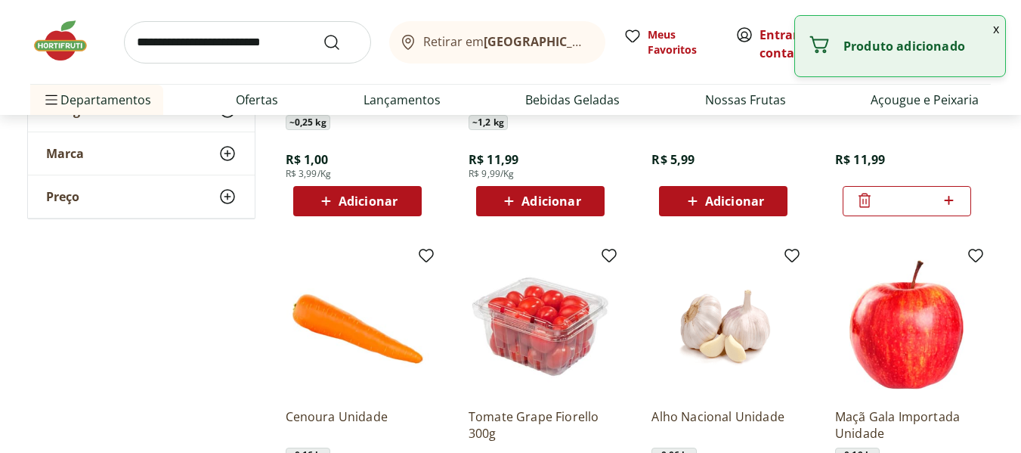
click at [372, 211] on div "Adicionar" at bounding box center [357, 200] width 104 height 27
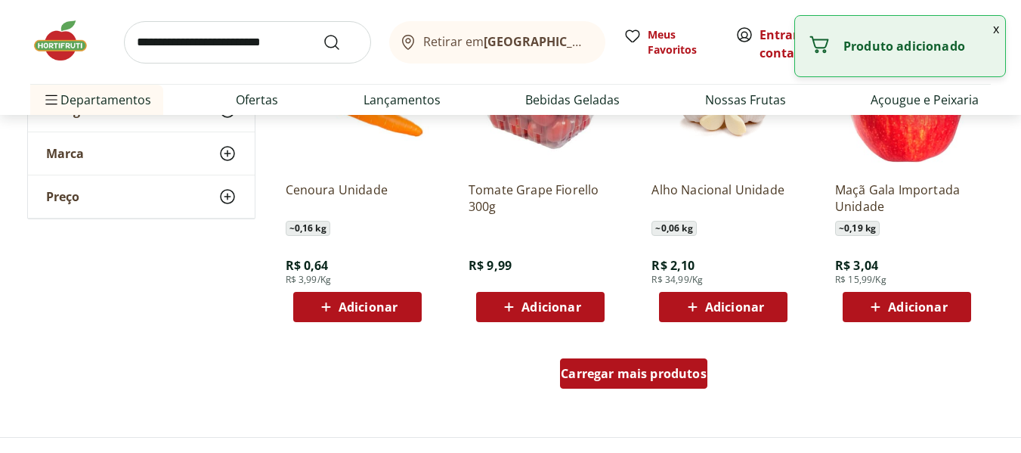
click at [621, 372] on span "Carregar mais produtos" at bounding box center [634, 373] width 146 height 12
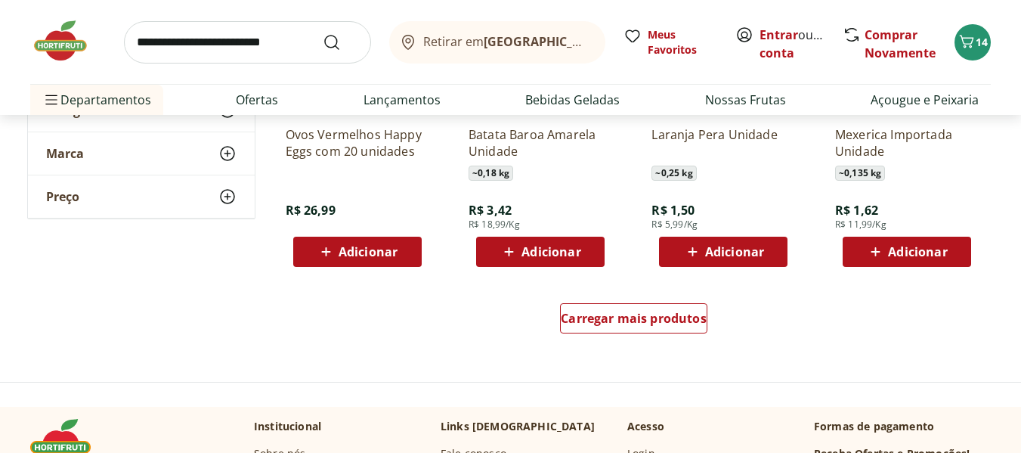
scroll to position [2948, 0]
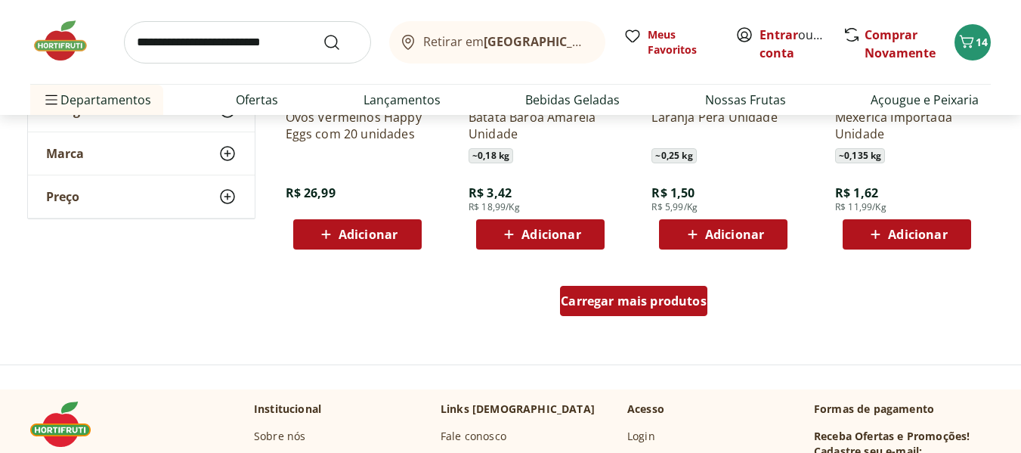
click at [663, 300] on span "Carregar mais produtos" at bounding box center [634, 301] width 146 height 12
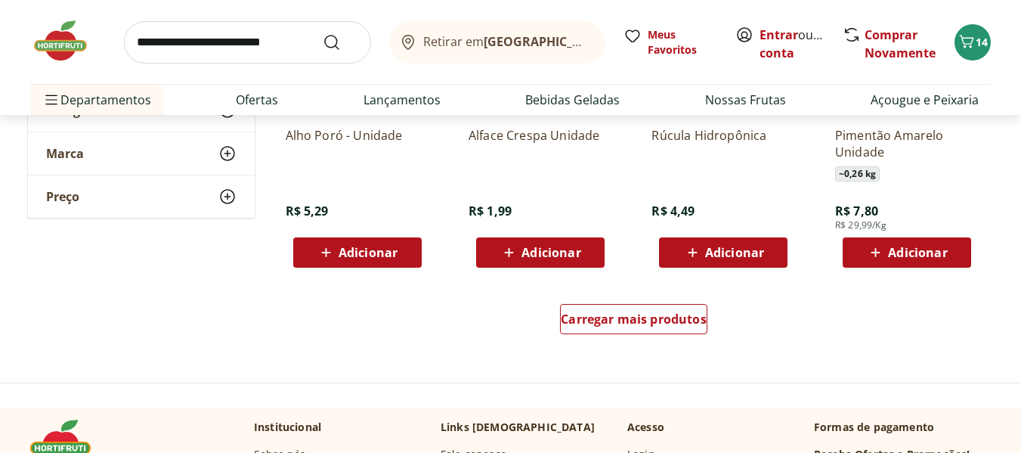
scroll to position [3931, 0]
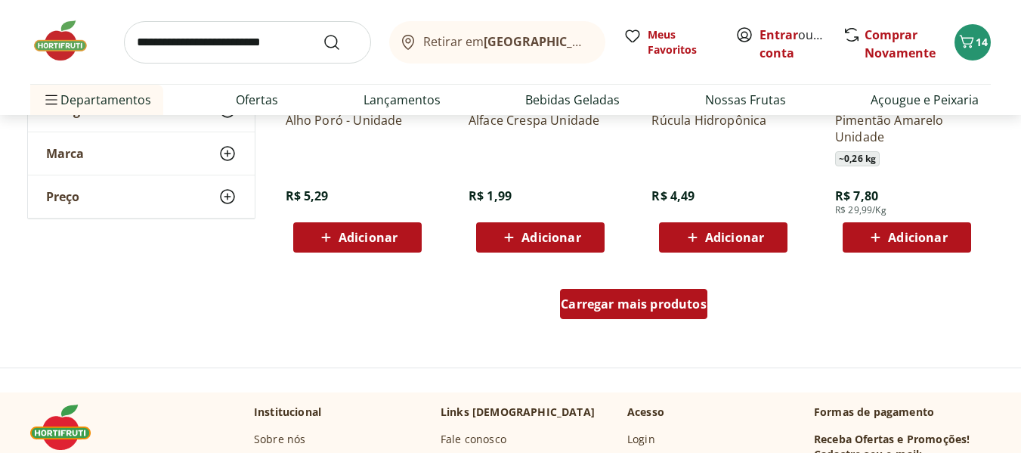
click at [640, 315] on div "Carregar mais produtos" at bounding box center [633, 304] width 147 height 30
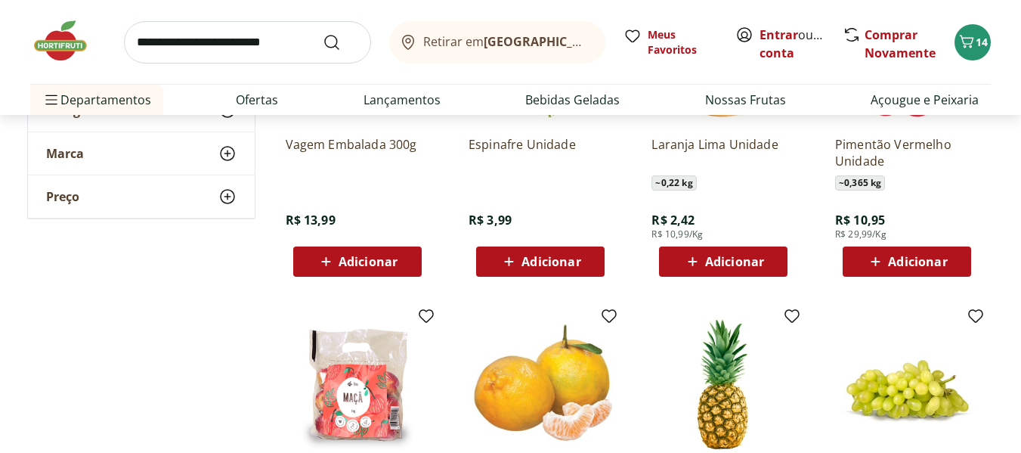
scroll to position [4233, 0]
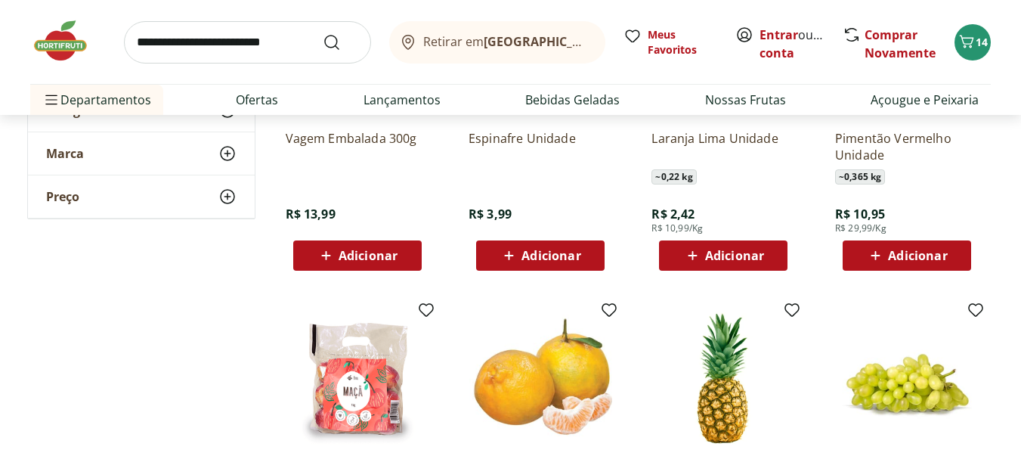
click at [548, 250] on span "Adicionar" at bounding box center [551, 255] width 59 height 12
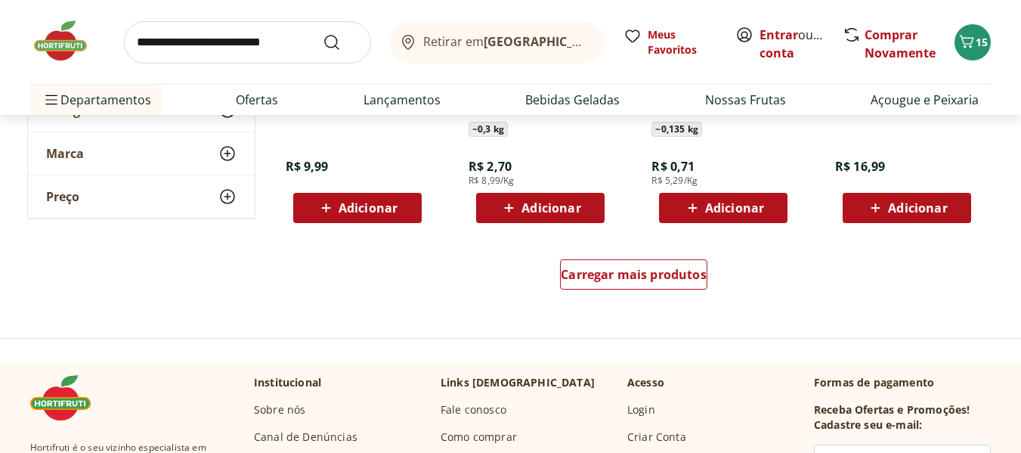
scroll to position [4914, 0]
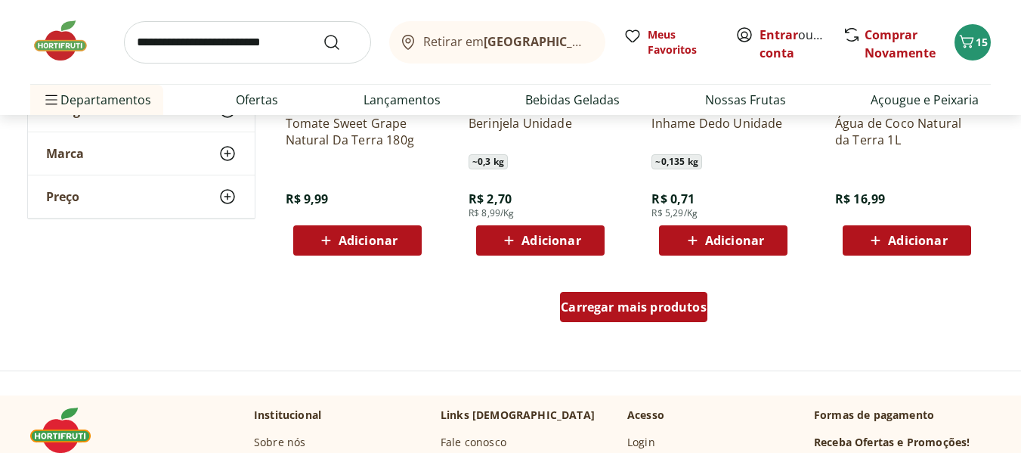
click at [649, 296] on div "Carregar mais produtos" at bounding box center [633, 307] width 147 height 30
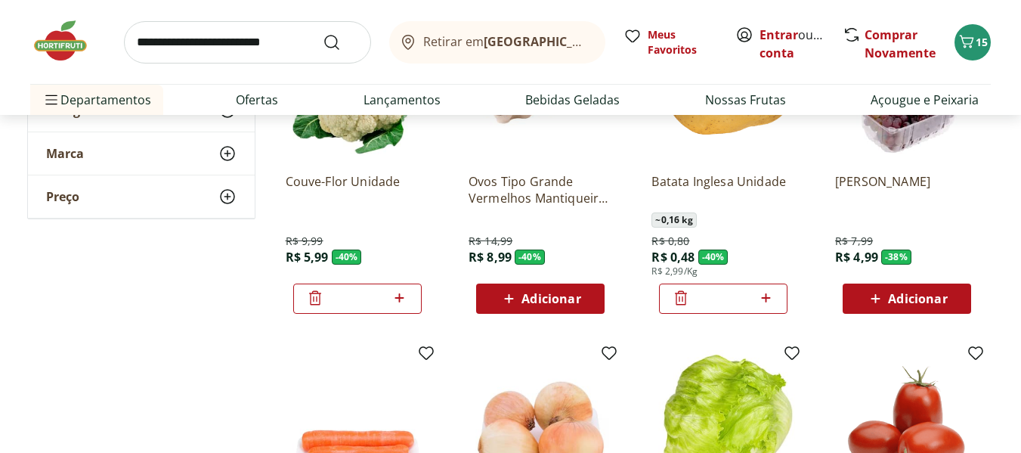
scroll to position [0, 0]
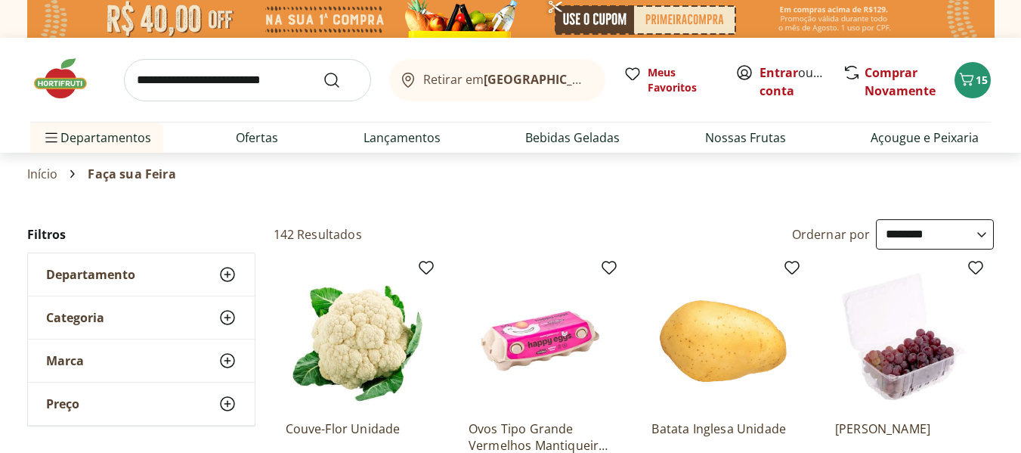
click at [68, 85] on img at bounding box center [68, 78] width 76 height 45
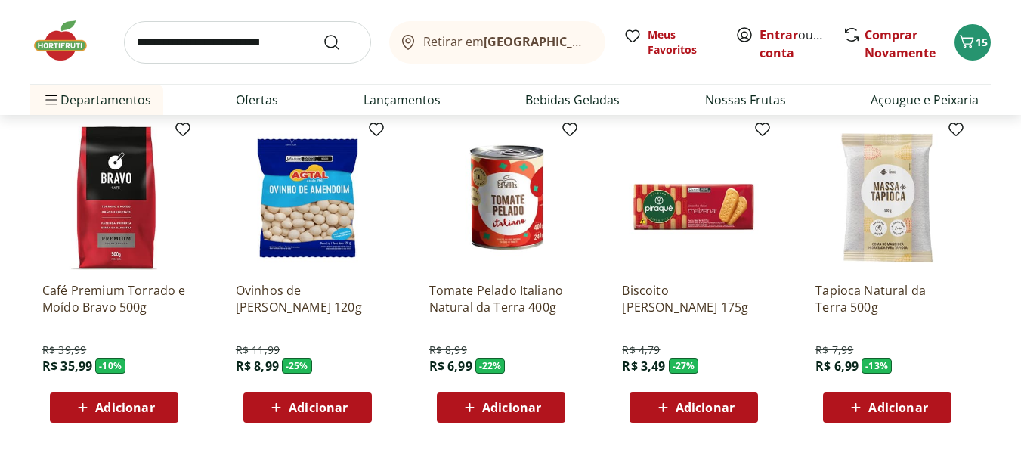
scroll to position [2041, 0]
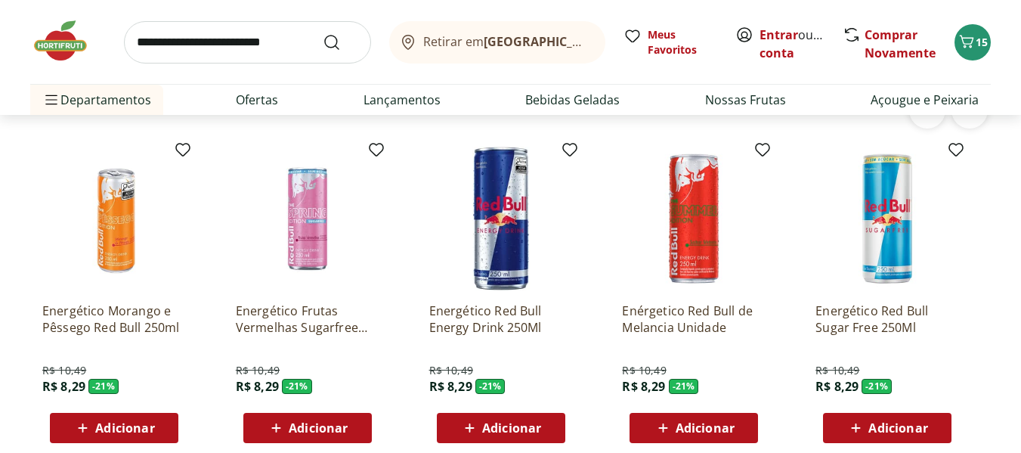
scroll to position [3553, 0]
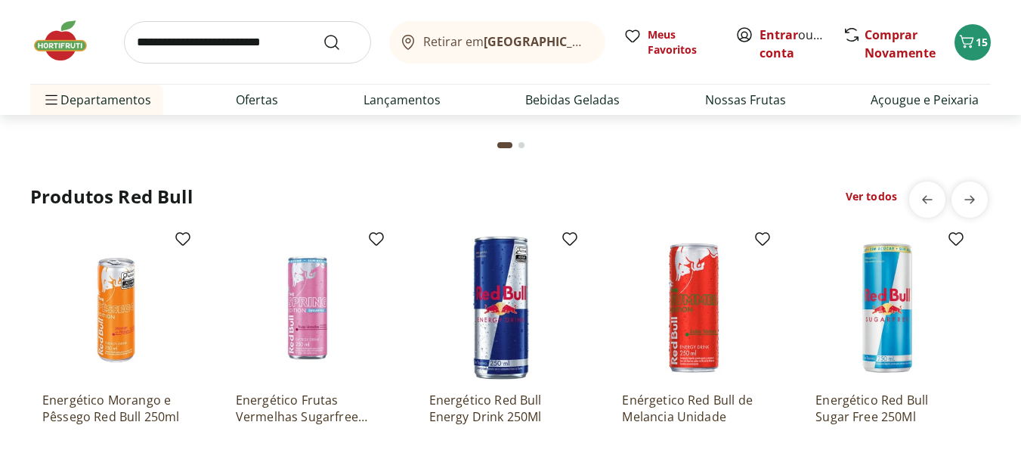
click at [864, 197] on link "Ver todos" at bounding box center [871, 196] width 51 height 15
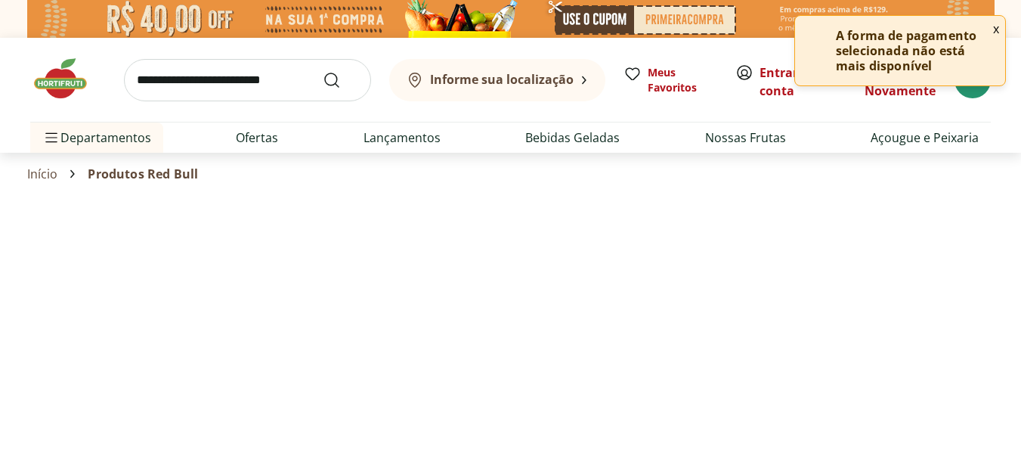
select select "**********"
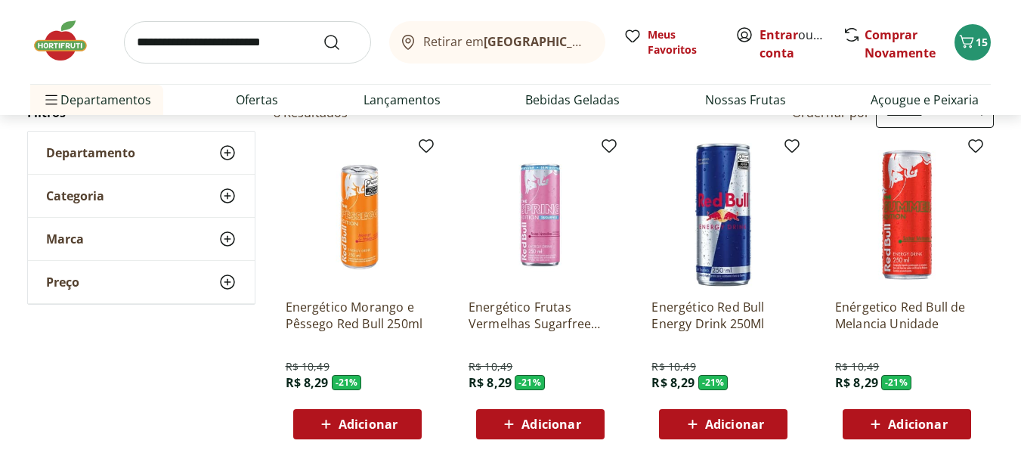
scroll to position [151, 0]
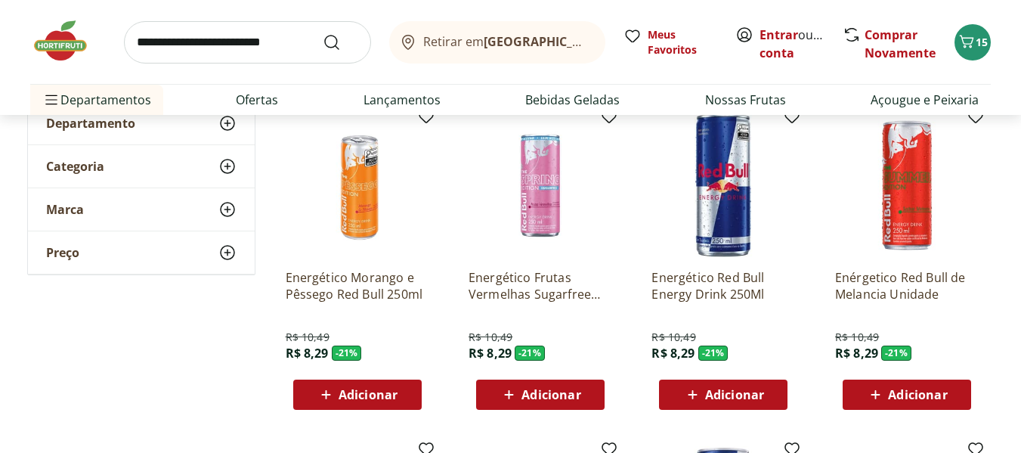
click at [914, 401] on span "Adicionar" at bounding box center [917, 395] width 59 height 12
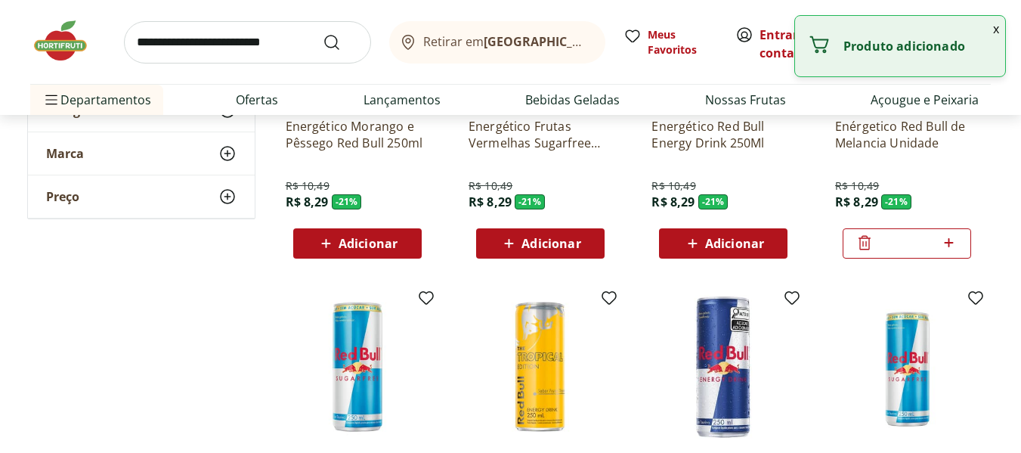
click at [385, 249] on span "Adicionar" at bounding box center [368, 243] width 59 height 12
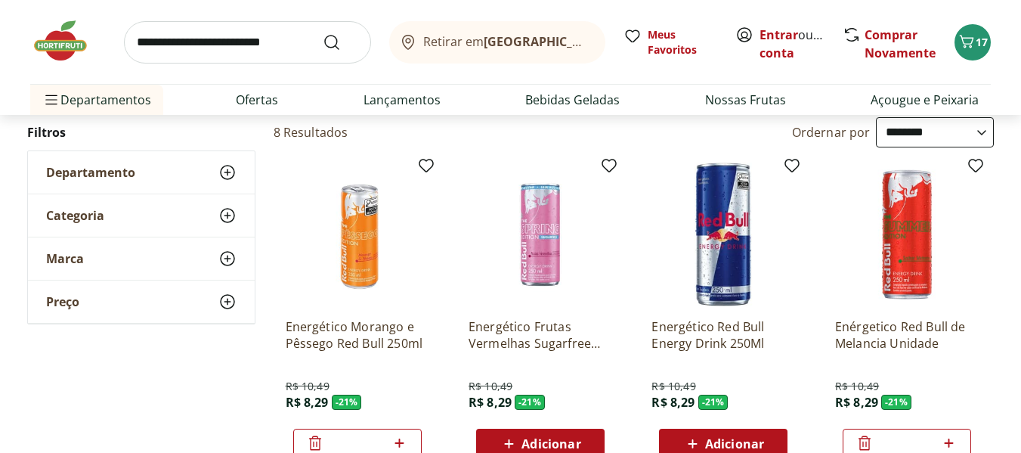
scroll to position [76, 0]
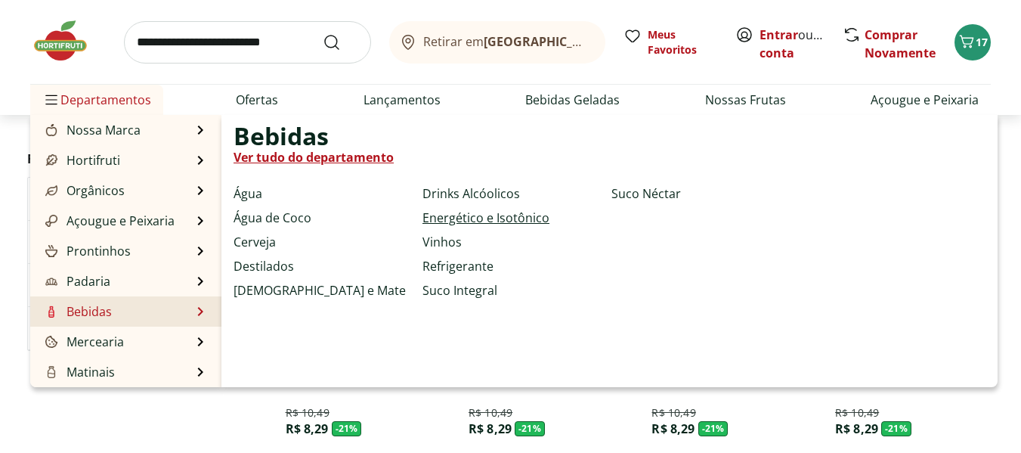
click at [472, 211] on link "Energético e Isotônico" at bounding box center [486, 218] width 127 height 18
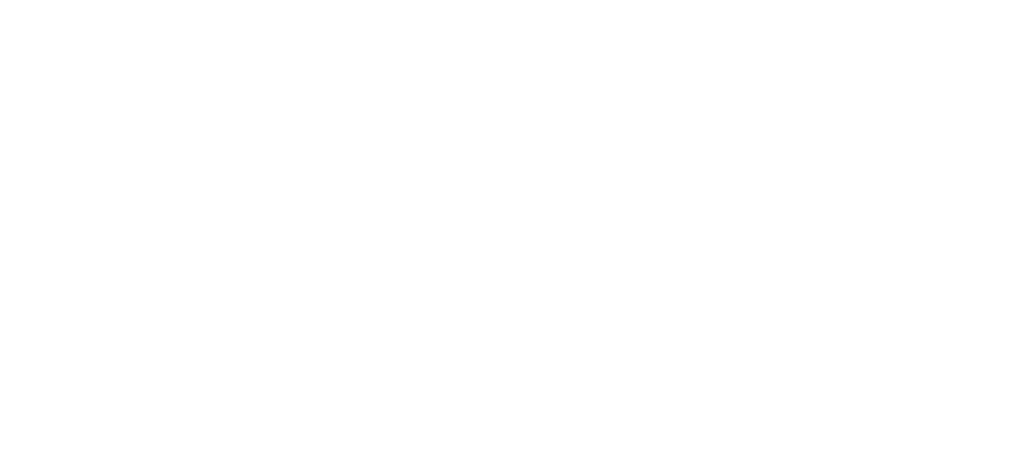
select select "**********"
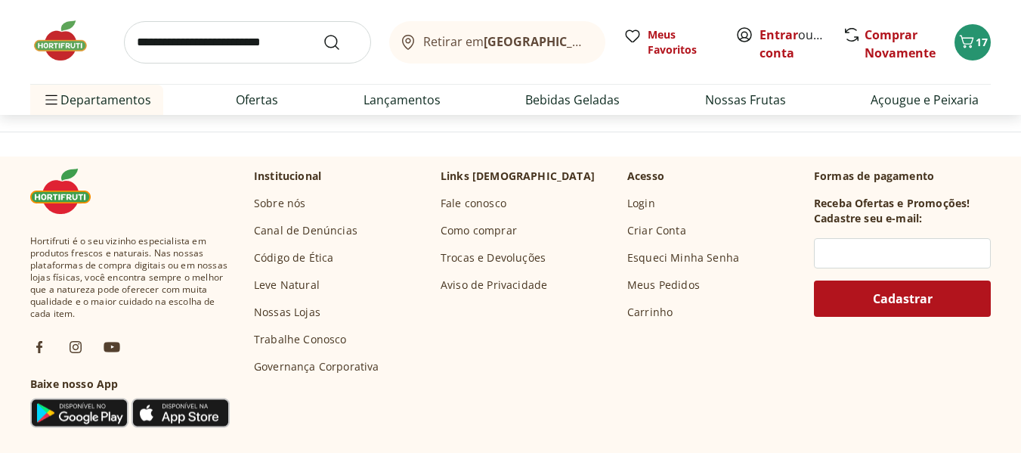
scroll to position [983, 0]
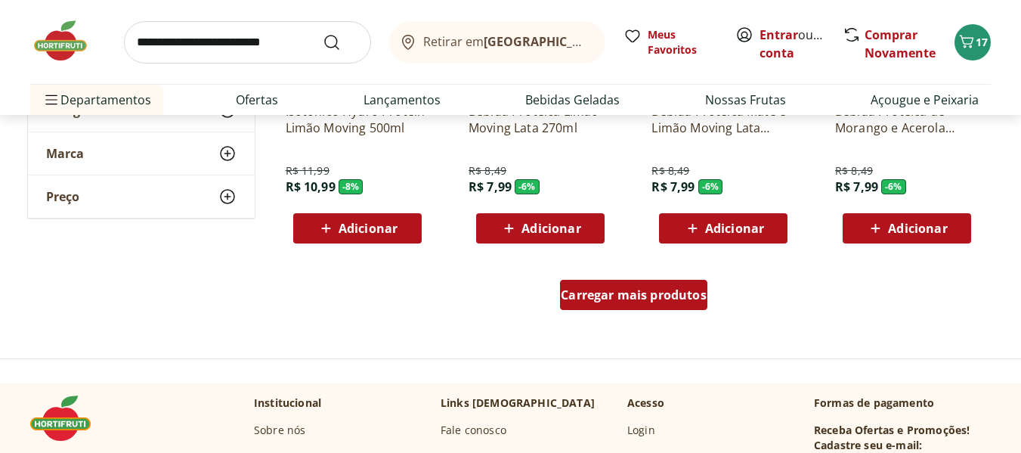
click at [624, 306] on div "Carregar mais produtos" at bounding box center [633, 295] width 147 height 30
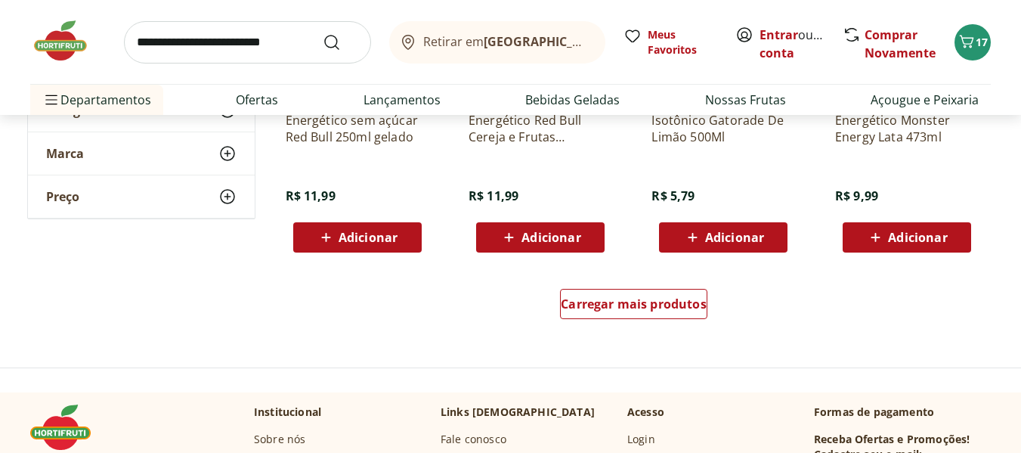
scroll to position [1965, 0]
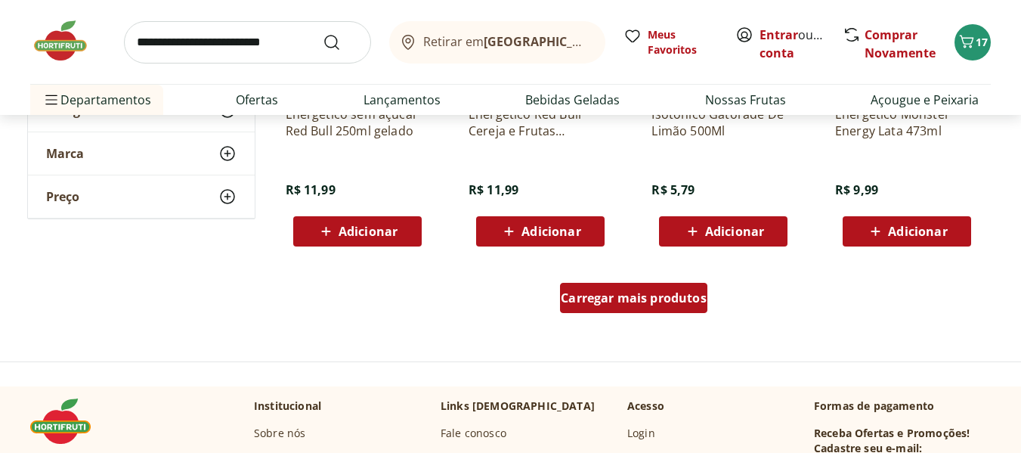
click at [612, 294] on span "Carregar mais produtos" at bounding box center [634, 298] width 146 height 12
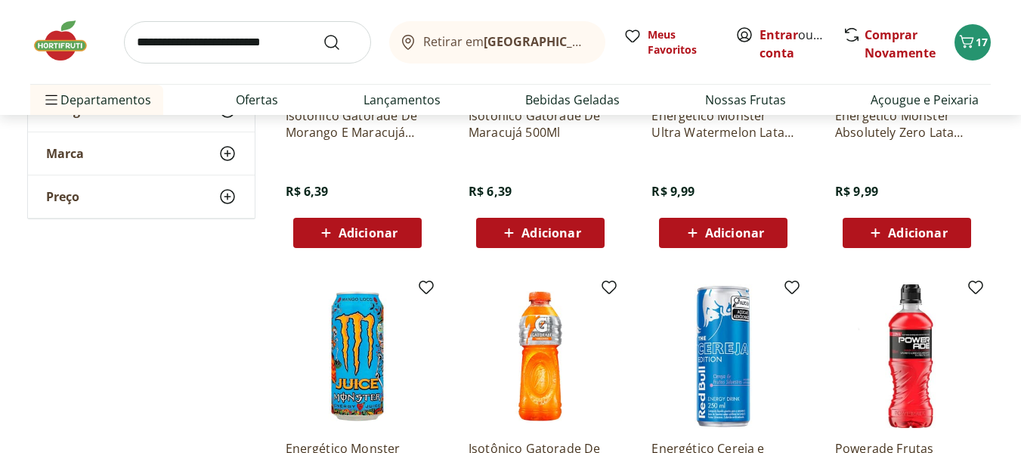
scroll to position [2419, 0]
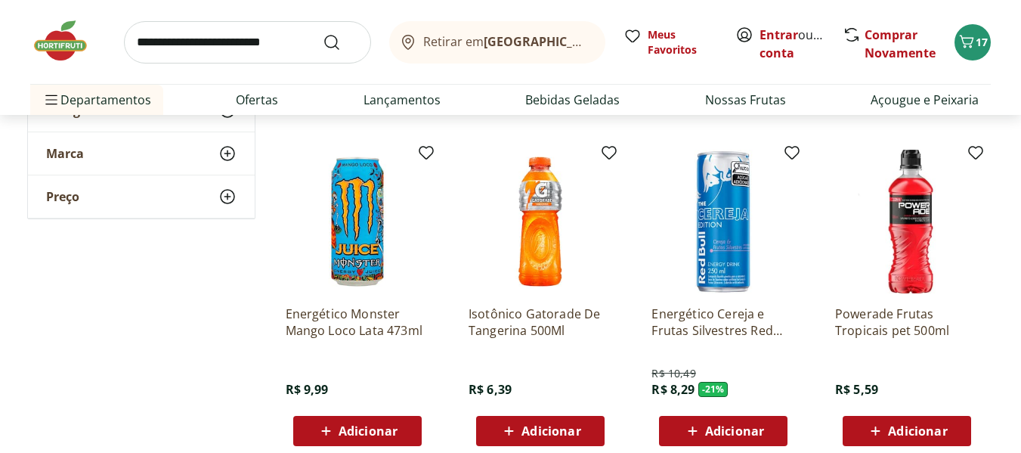
click at [702, 429] on icon at bounding box center [692, 431] width 19 height 18
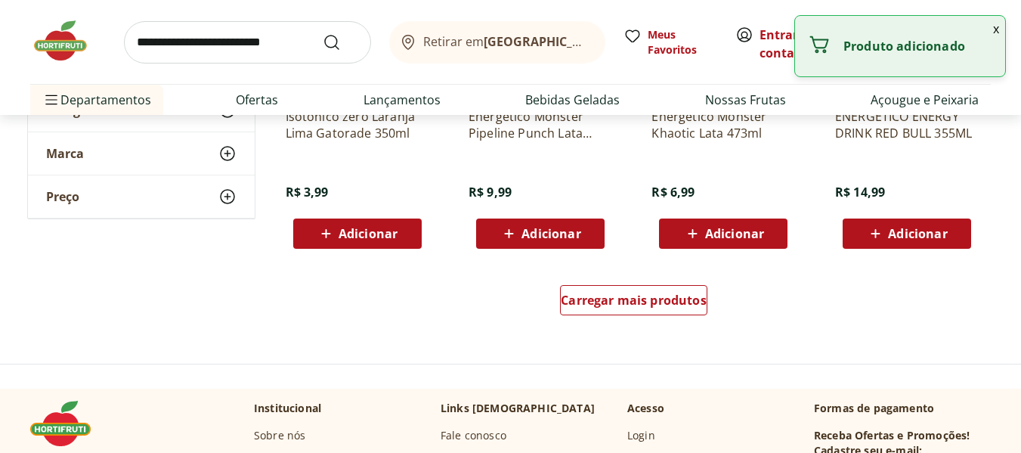
scroll to position [2948, 0]
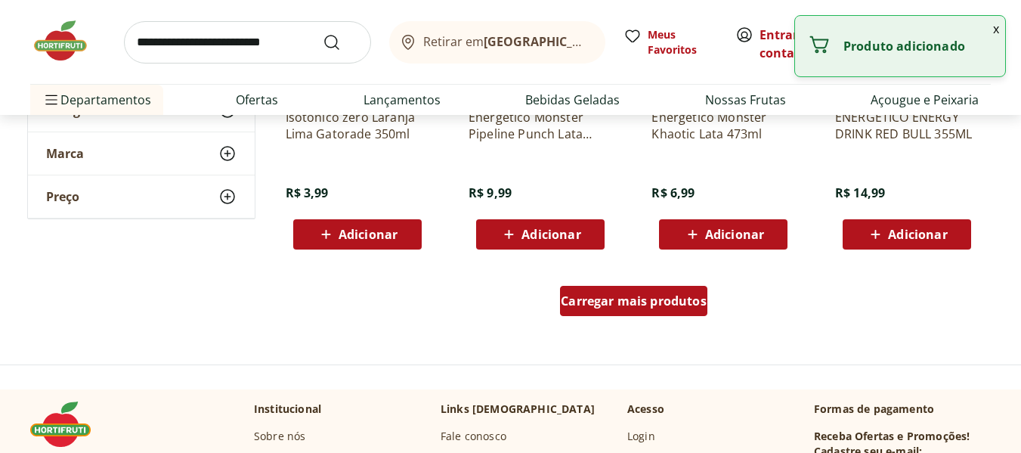
click at [675, 296] on span "Carregar mais produtos" at bounding box center [634, 301] width 146 height 12
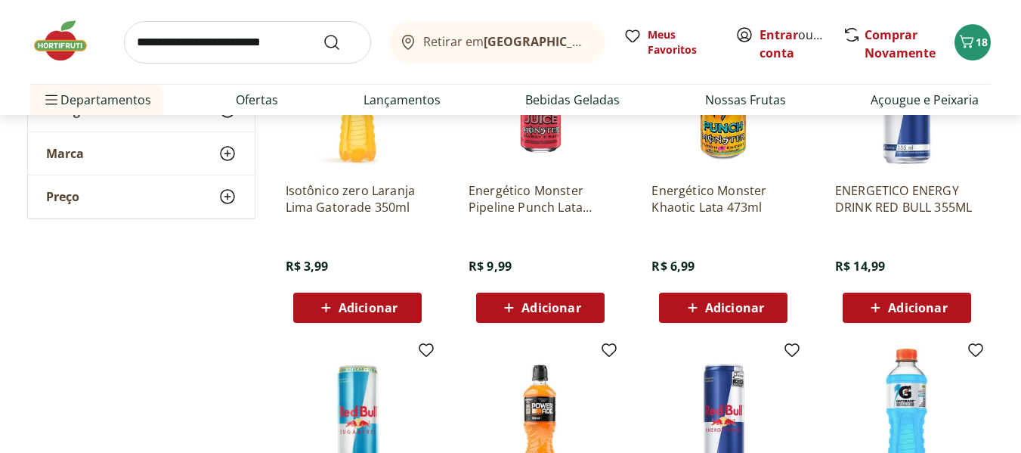
scroll to position [2873, 0]
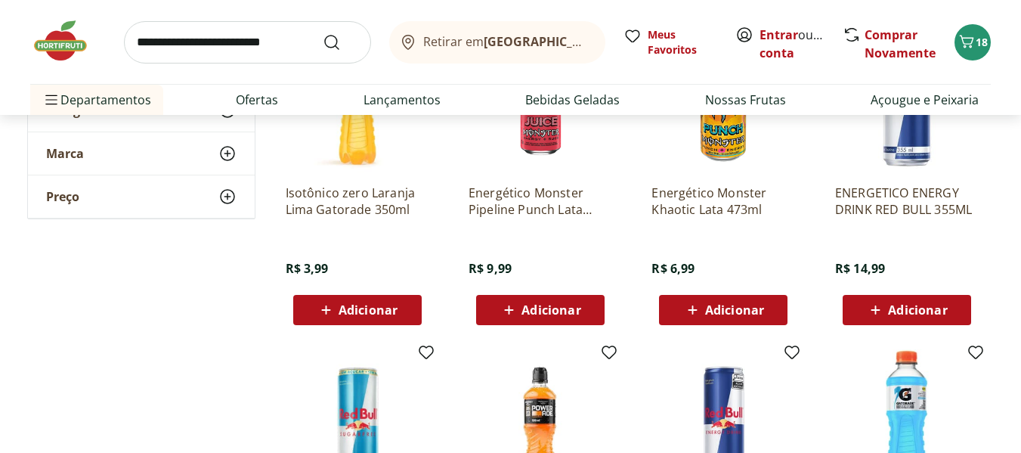
click at [79, 44] on img at bounding box center [68, 40] width 76 height 45
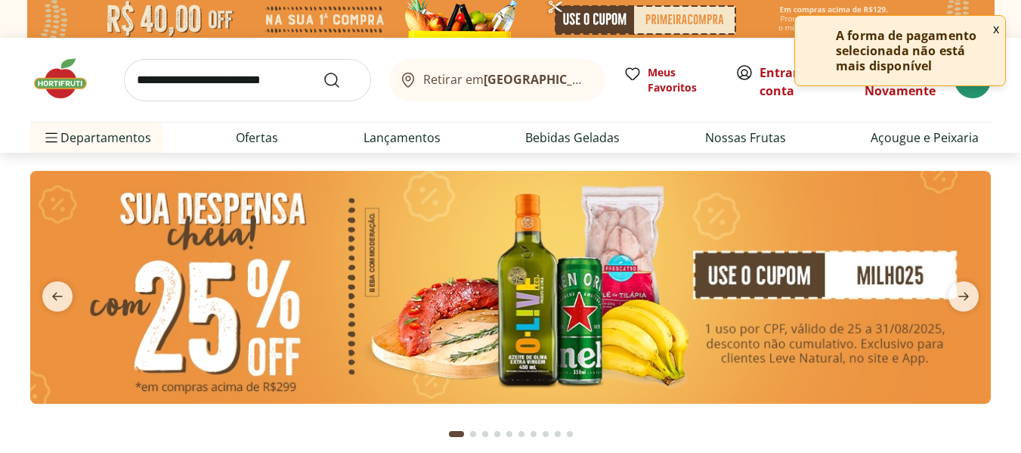
click at [675, 271] on img at bounding box center [510, 287] width 961 height 233
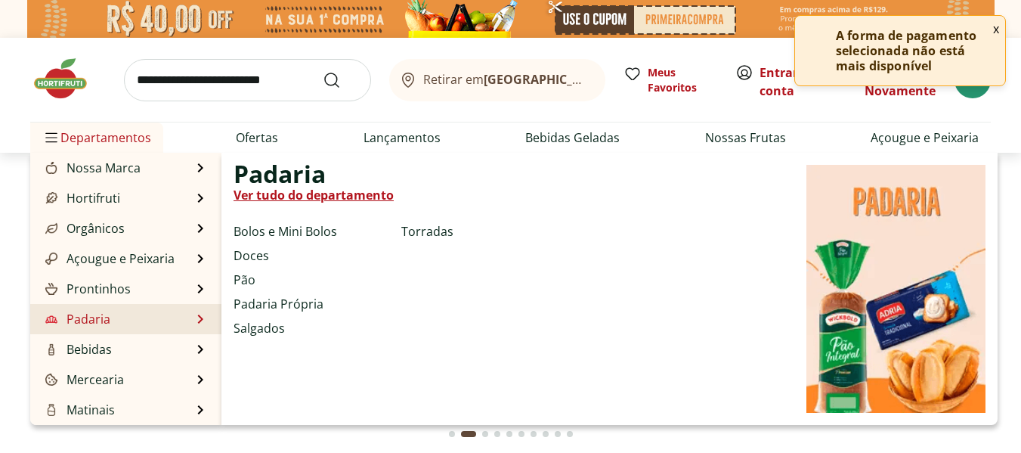
type input "*"
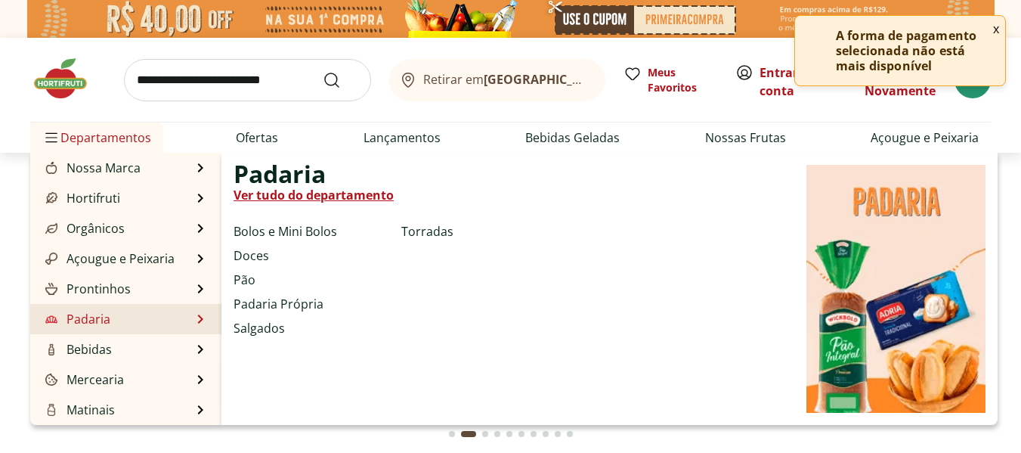
type input "*"
click at [111, 315] on li "Padaria Padaria Ver tudo do departamento Bolos e Mini Bolos Doces Pão Padaria P…" at bounding box center [125, 319] width 191 height 30
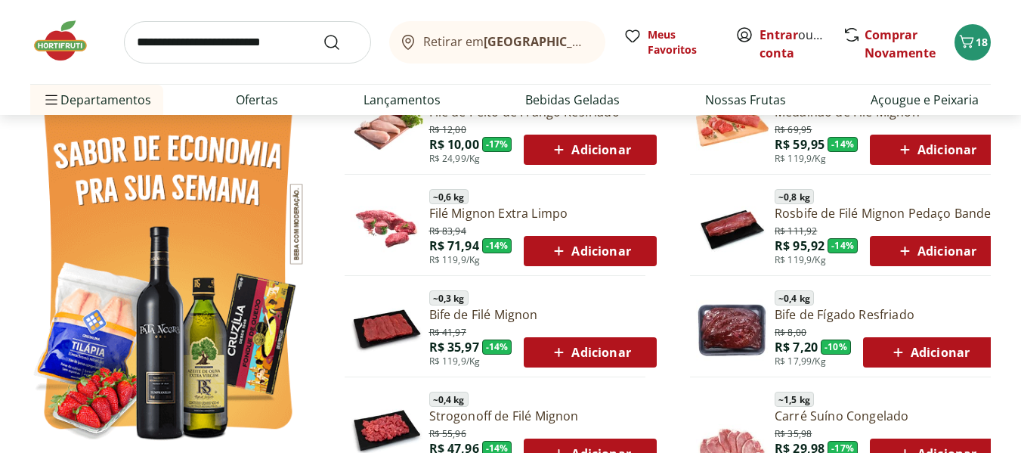
scroll to position [756, 0]
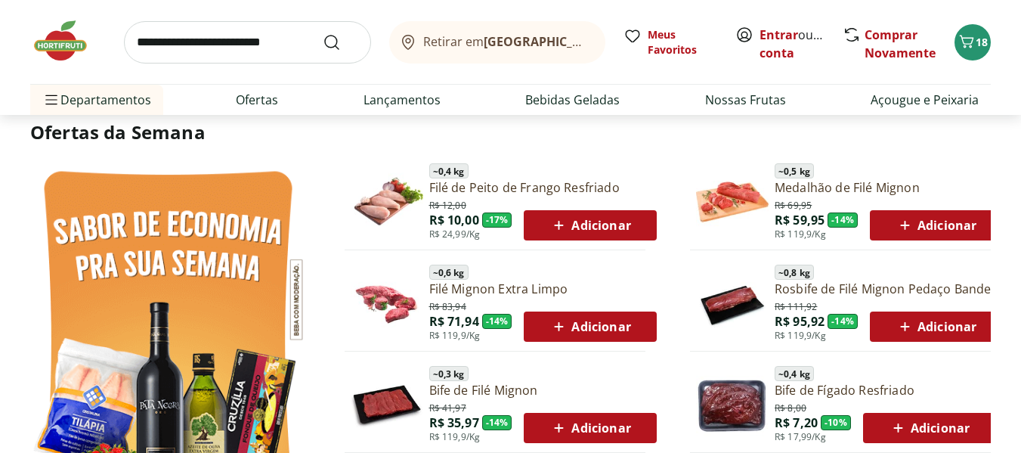
click at [949, 221] on span "Adicionar" at bounding box center [936, 225] width 81 height 18
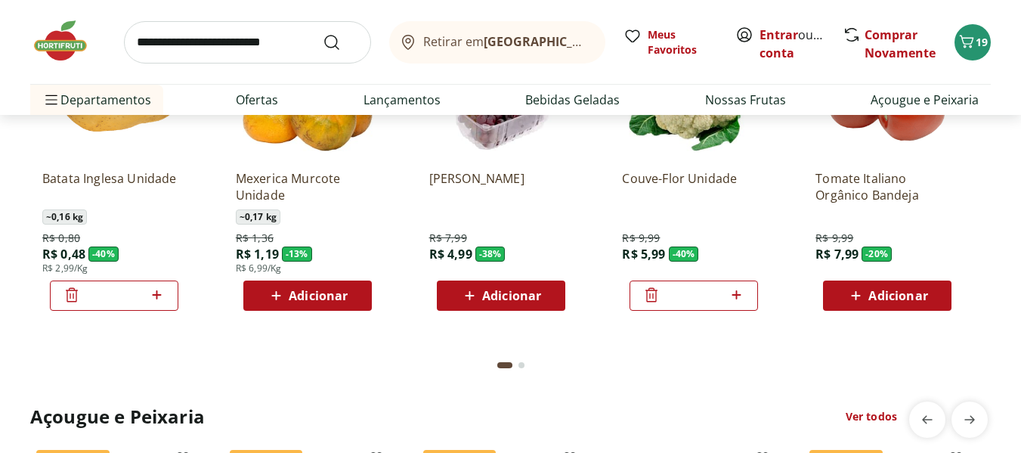
scroll to position [1361, 0]
